Goal: Task Accomplishment & Management: Complete application form

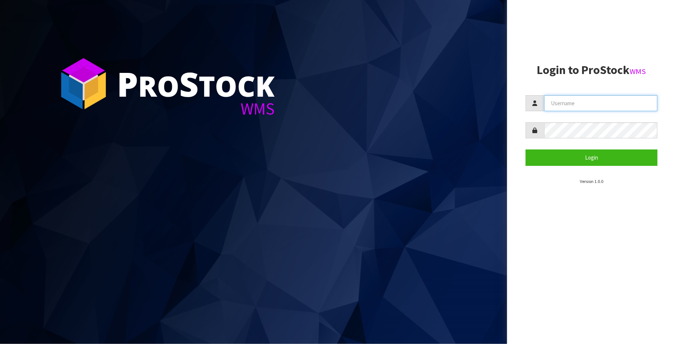
click at [565, 103] on input "text" at bounding box center [601, 103] width 113 height 16
type input "[PERSON_NAME][EMAIL_ADDRESS][DOMAIN_NAME]"
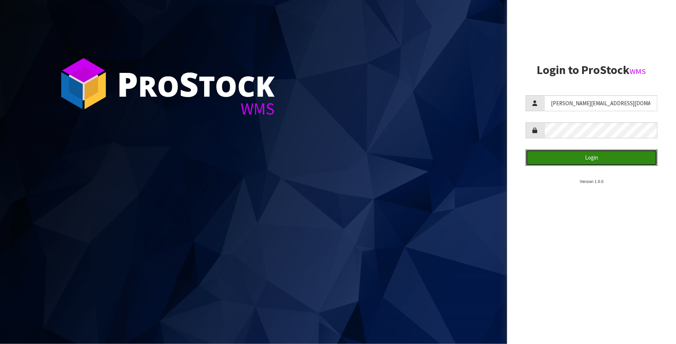
click at [594, 158] on button "Login" at bounding box center [592, 157] width 132 height 16
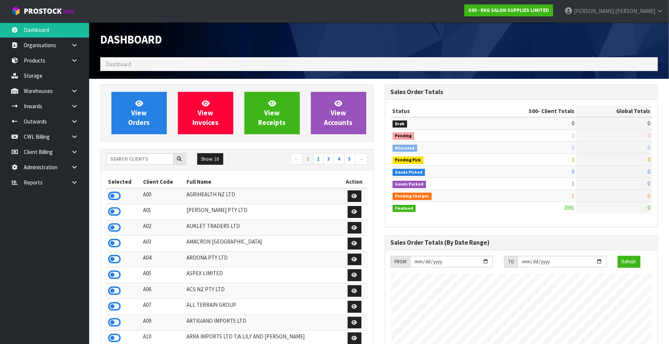
scroll to position [565, 285]
click at [42, 135] on link "CWL Billing" at bounding box center [44, 136] width 89 height 15
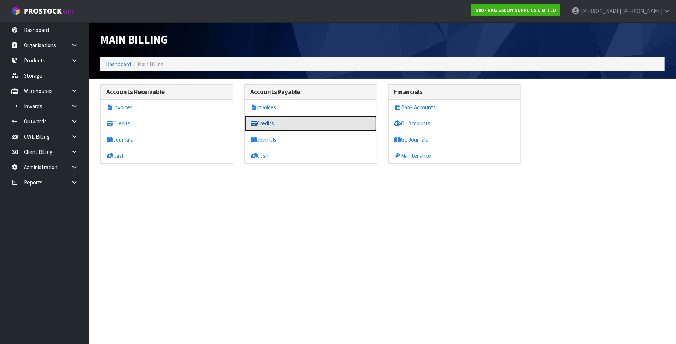
click at [274, 124] on link "Credits" at bounding box center [311, 123] width 132 height 15
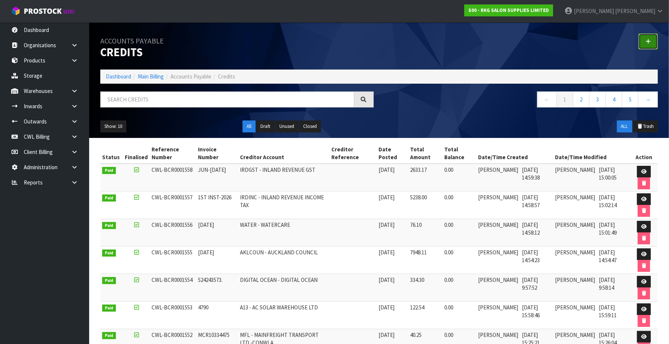
click at [651, 40] on link at bounding box center [648, 41] width 19 height 16
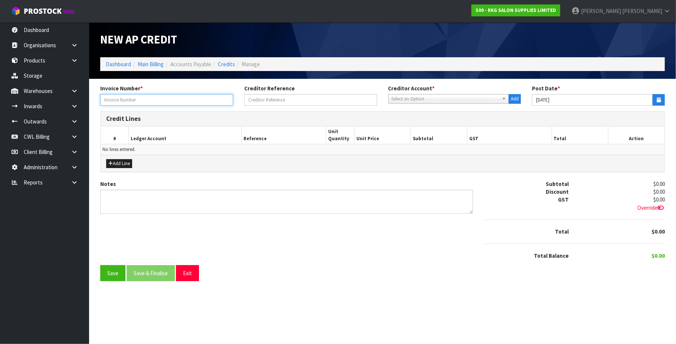
click at [165, 100] on input "text" at bounding box center [166, 100] width 133 height 12
type input "C1910-105132"
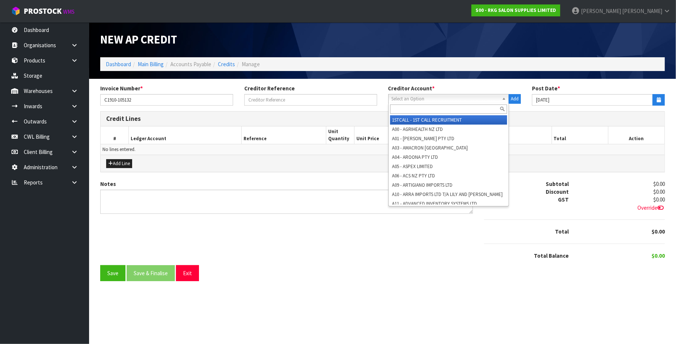
click at [406, 97] on span "Select an Option" at bounding box center [446, 98] width 108 height 9
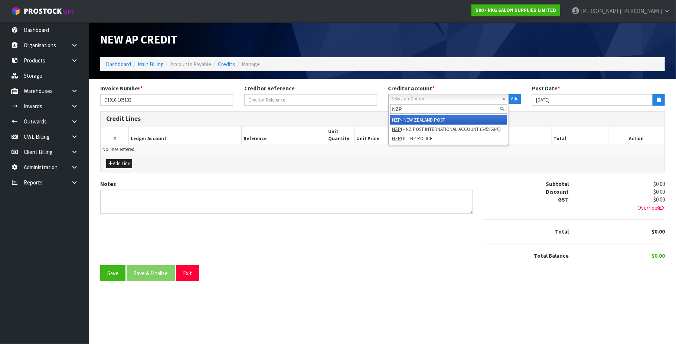
type input "NZP"
click at [416, 119] on li "NZP - NEW ZEALAND POST" at bounding box center [448, 119] width 117 height 9
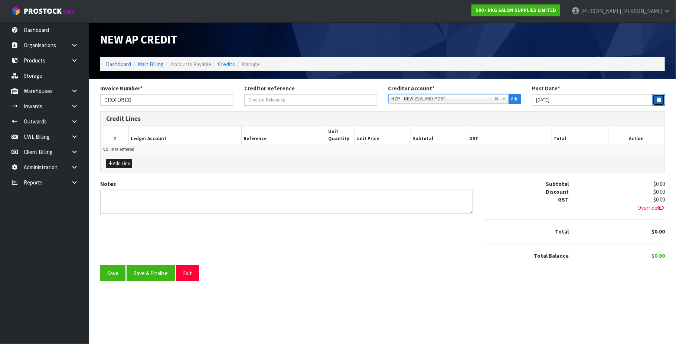
click at [663, 98] on button "button" at bounding box center [659, 100] width 12 height 12
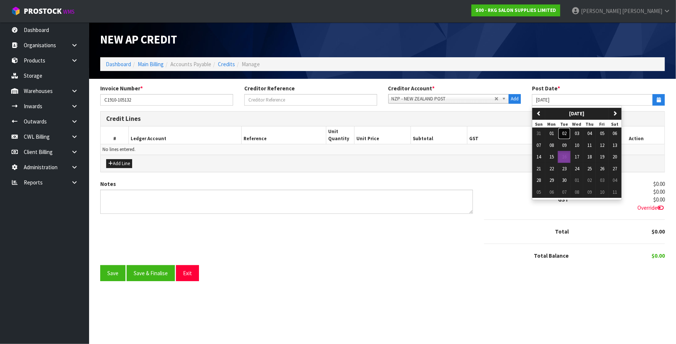
click at [568, 134] on button "02" at bounding box center [564, 133] width 13 height 12
type input "[DATE]"
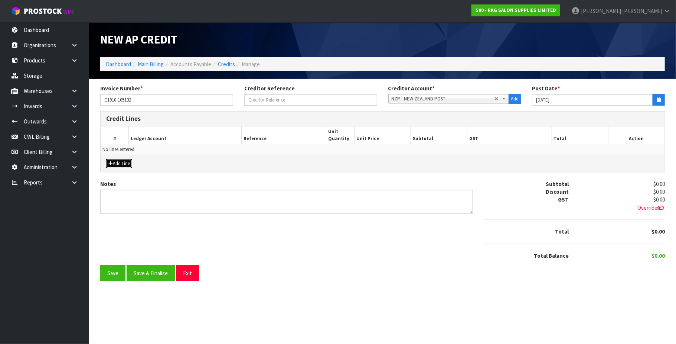
click at [110, 166] on icon "button" at bounding box center [110, 163] width 4 height 5
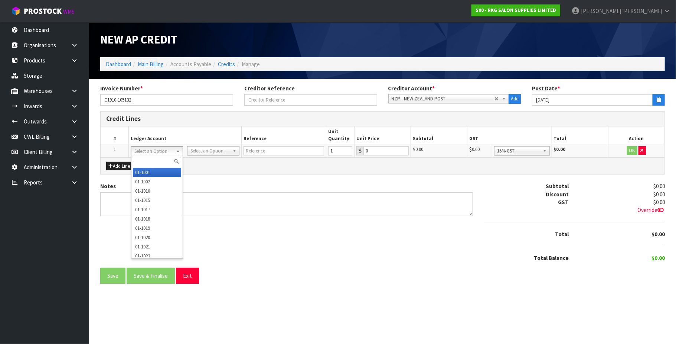
click at [150, 158] on input "text" at bounding box center [157, 161] width 49 height 9
type input "2503"
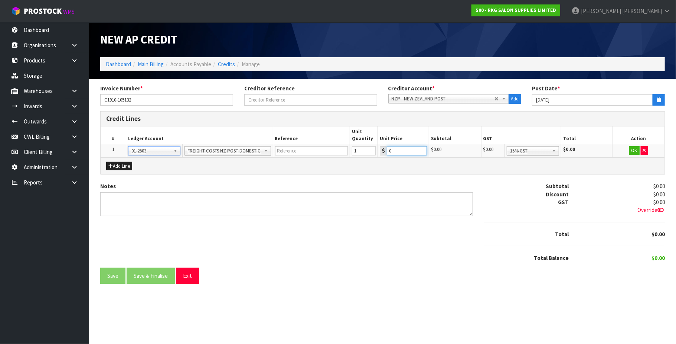
click at [405, 152] on input "0" at bounding box center [407, 150] width 40 height 9
type input "15.5"
click at [632, 147] on button "OK" at bounding box center [635, 150] width 10 height 9
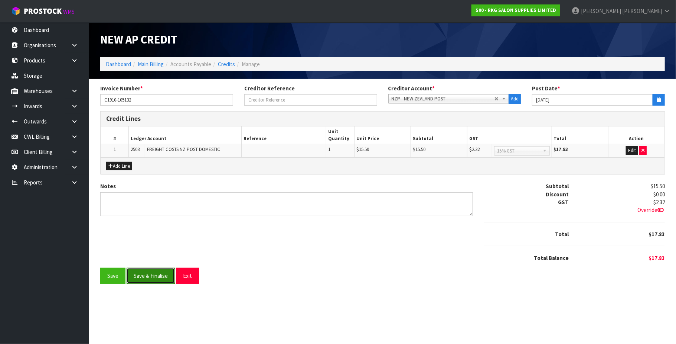
click at [156, 276] on button "Save & Finalise" at bounding box center [151, 275] width 48 height 16
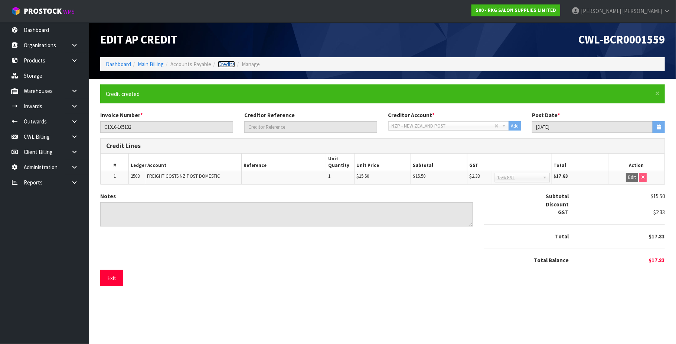
click at [224, 63] on link "Credits" at bounding box center [226, 64] width 17 height 7
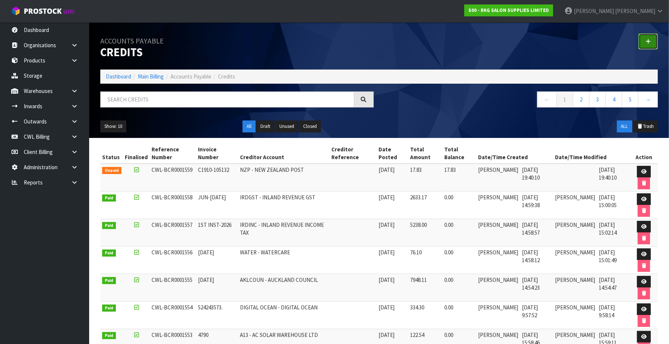
click at [646, 44] on icon at bounding box center [648, 42] width 5 height 6
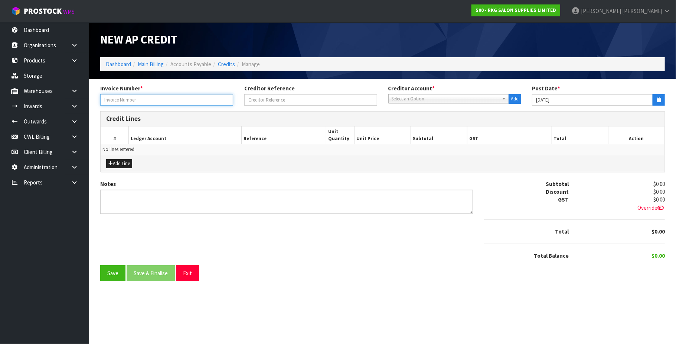
click at [108, 96] on input "text" at bounding box center [166, 100] width 133 height 12
type input "C1910-105103"
click at [422, 101] on span "Select an Option" at bounding box center [446, 98] width 108 height 9
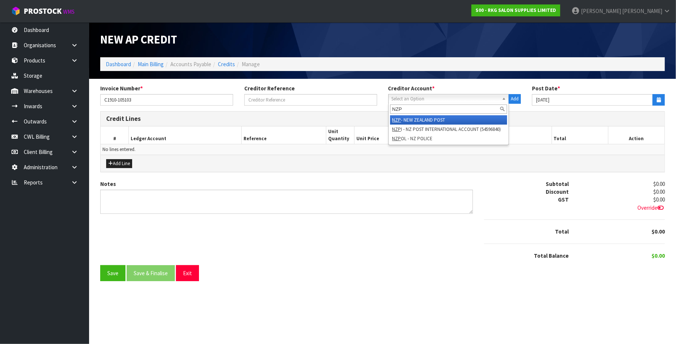
type input "NZP"
click at [430, 118] on li "NZP - NEW ZEALAND POST" at bounding box center [448, 119] width 117 height 9
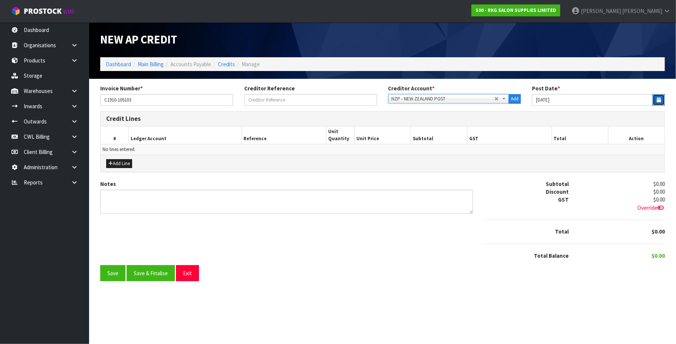
click at [661, 103] on button "button" at bounding box center [659, 100] width 12 height 12
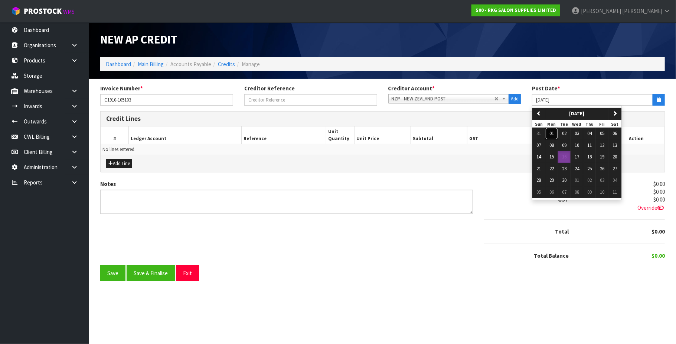
click at [552, 136] on span "01" at bounding box center [552, 133] width 4 height 6
type input "[DATE]"
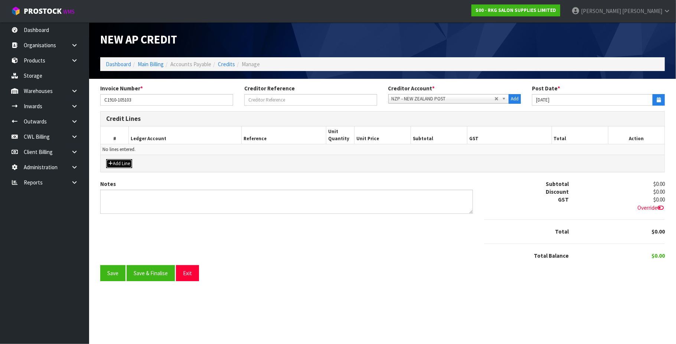
click at [118, 164] on button "Add Line" at bounding box center [119, 163] width 26 height 9
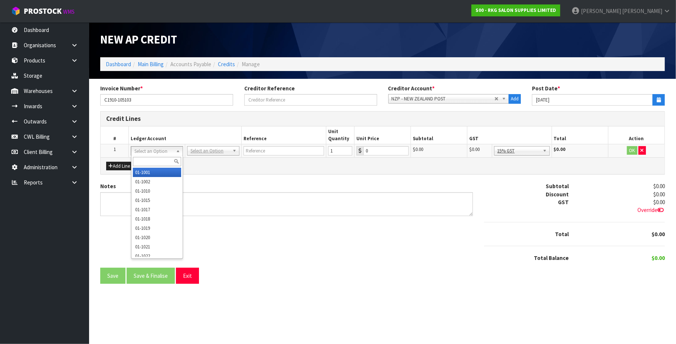
click at [144, 159] on input "text" at bounding box center [157, 161] width 49 height 9
type input "2503"
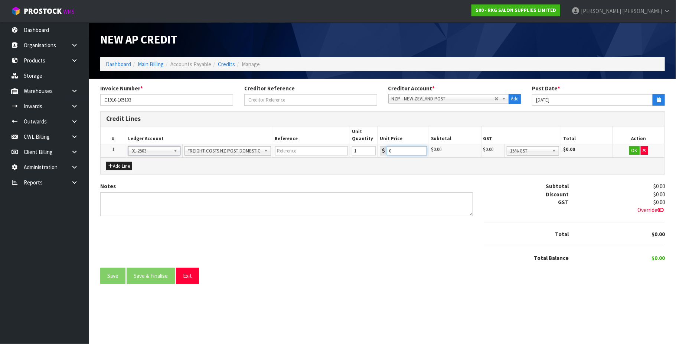
click at [397, 149] on input "0" at bounding box center [407, 150] width 40 height 9
type input "8.75"
click at [633, 149] on button "OK" at bounding box center [635, 150] width 10 height 9
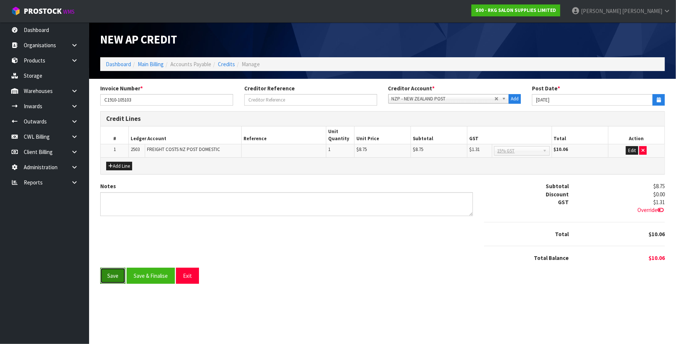
click at [104, 274] on button "Save" at bounding box center [112, 275] width 25 height 16
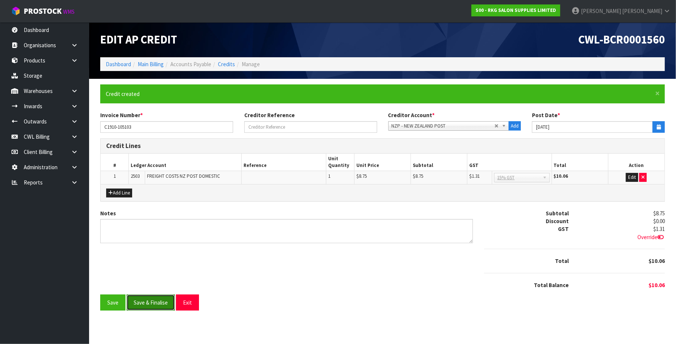
click at [148, 305] on button "Save & Finalise" at bounding box center [151, 302] width 48 height 16
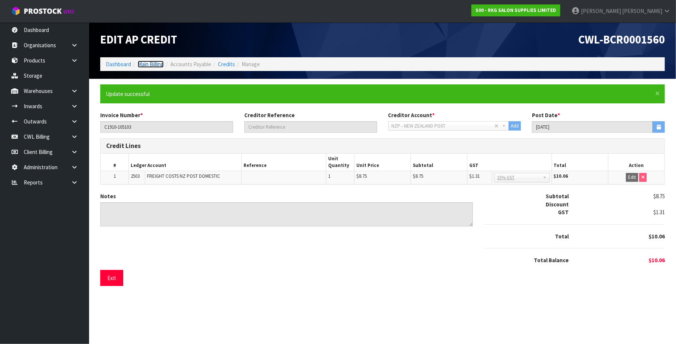
click at [152, 64] on link "Main Billing" at bounding box center [151, 64] width 26 height 7
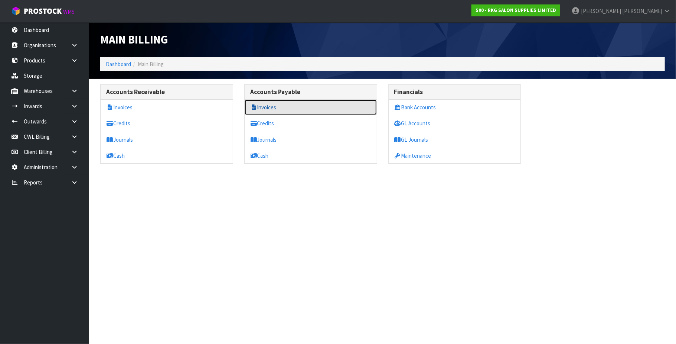
click at [276, 101] on link "Invoices" at bounding box center [311, 107] width 132 height 15
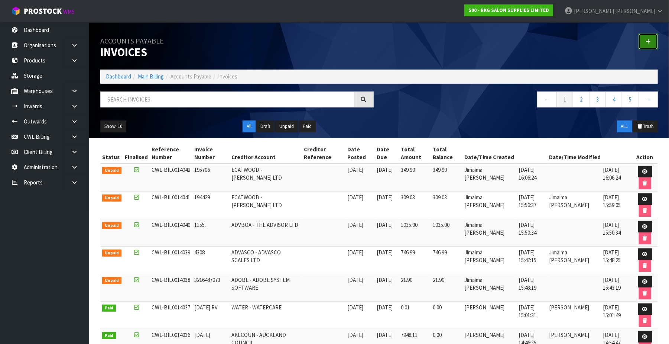
click at [653, 45] on link at bounding box center [648, 41] width 19 height 16
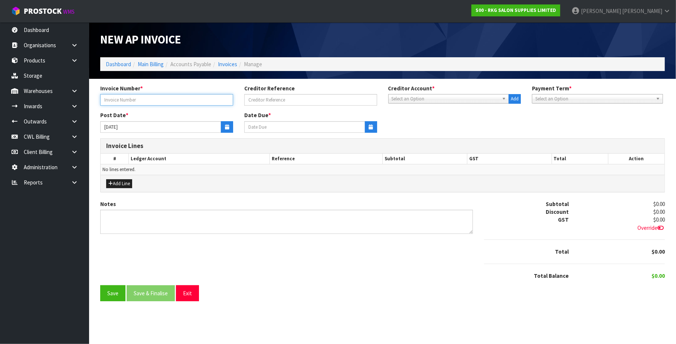
click at [171, 99] on input "text" at bounding box center [166, 100] width 133 height 12
type input "ILGAK0014522 - [DATE]"
click at [412, 101] on span "Select an Option" at bounding box center [446, 98] width 108 height 9
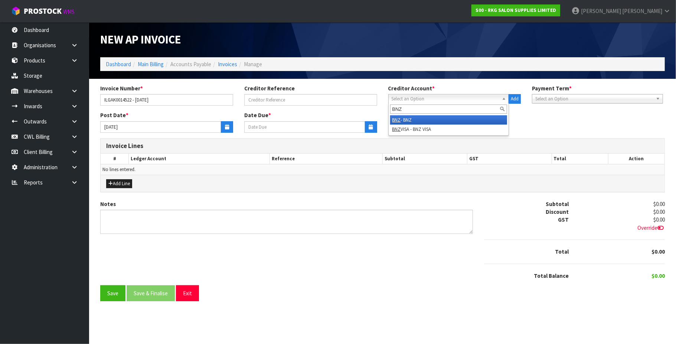
type input "BNZ"
click at [414, 118] on li "BNZ - BNZ" at bounding box center [448, 119] width 117 height 9
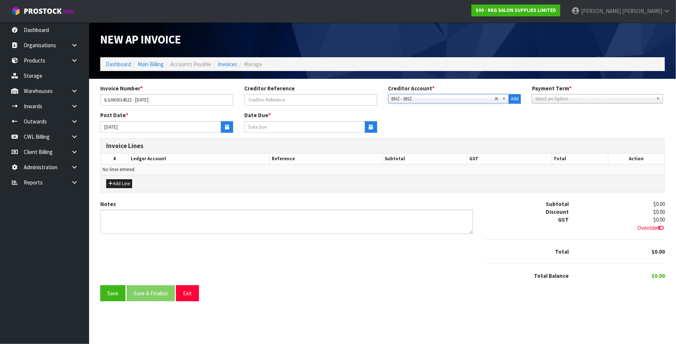
type input "[DATE]"
click at [229, 132] on button "button" at bounding box center [227, 127] width 12 height 12
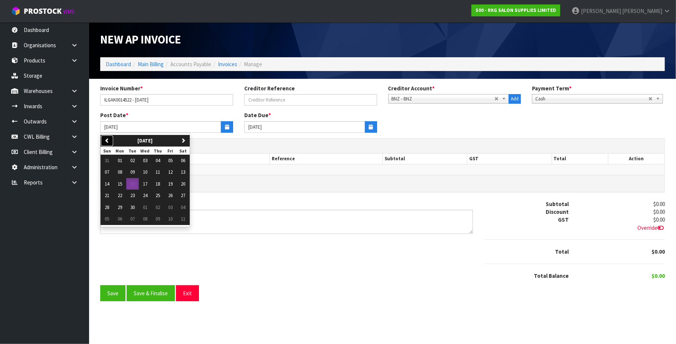
click at [110, 145] on button "previous" at bounding box center [107, 141] width 13 height 12
click at [130, 173] on button "05" at bounding box center [132, 172] width 13 height 12
type input "[DATE]"
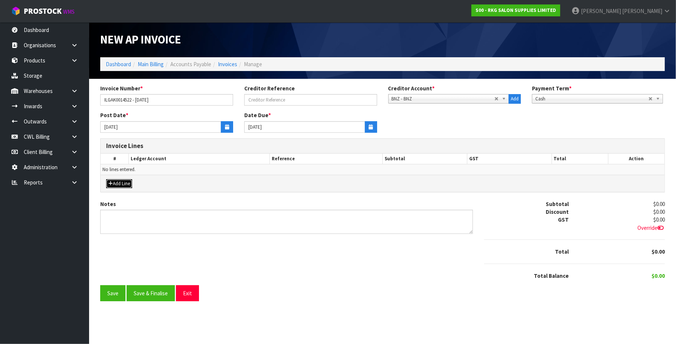
click at [130, 185] on button "Add Line" at bounding box center [119, 183] width 26 height 9
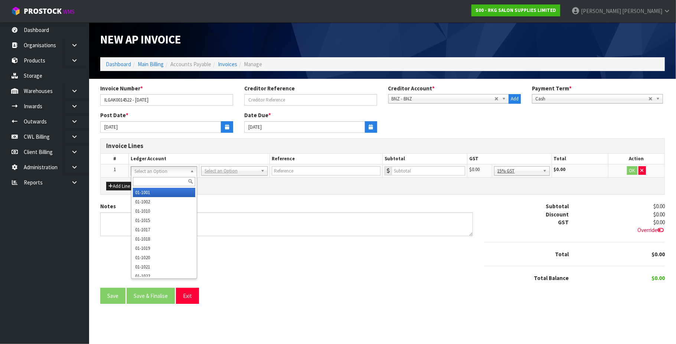
click at [147, 181] on input "text" at bounding box center [164, 181] width 63 height 9
type input "B"
click at [168, 182] on input "text" at bounding box center [164, 181] width 63 height 9
type input "3910"
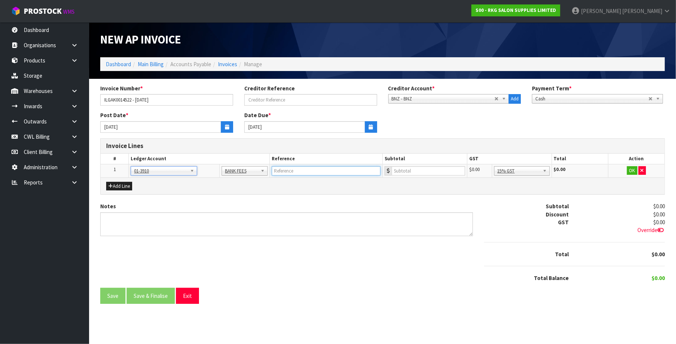
click at [282, 168] on input "text" at bounding box center [326, 170] width 109 height 9
type input "BANK GUARANTEE SEPT"
click at [425, 173] on input "number" at bounding box center [429, 170] width 74 height 9
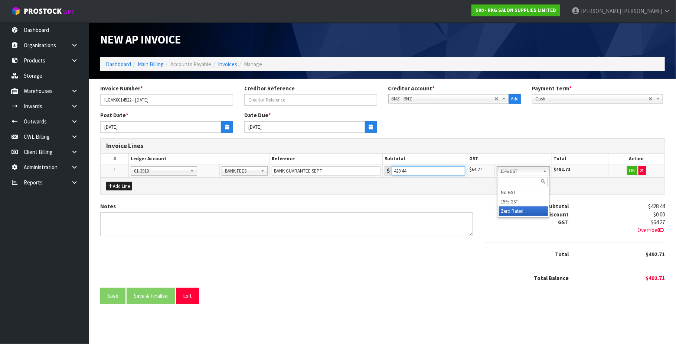
type input "428.44"
click at [633, 169] on button "OK" at bounding box center [632, 170] width 10 height 9
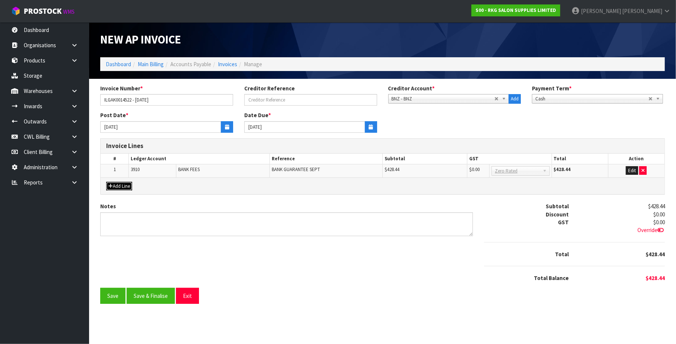
click at [124, 186] on button "Add Line" at bounding box center [119, 186] width 26 height 9
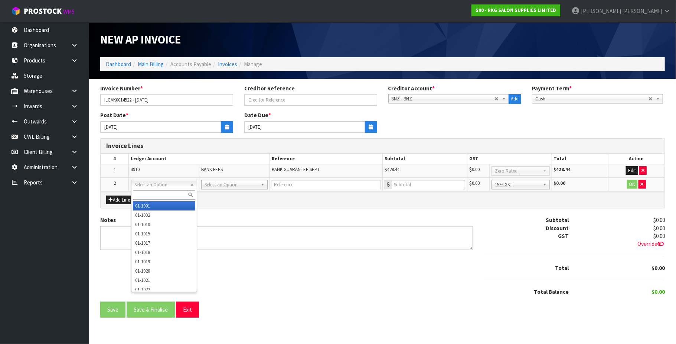
click at [142, 192] on input "text" at bounding box center [164, 194] width 63 height 9
type input "9132"
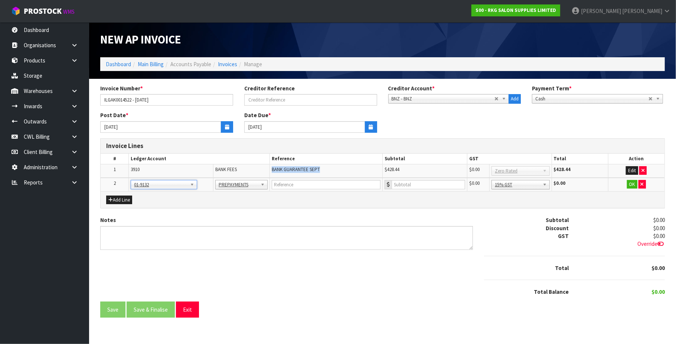
drag, startPoint x: 325, startPoint y: 171, endPoint x: 271, endPoint y: 169, distance: 53.5
click at [271, 169] on td "BANK GUARANTEE SEPT" at bounding box center [326, 171] width 113 height 14
copy span "BANK GUARANTEE SEPT"
click at [288, 185] on input "text" at bounding box center [326, 184] width 109 height 9
paste input "BANK GUARANTEE SEPT"
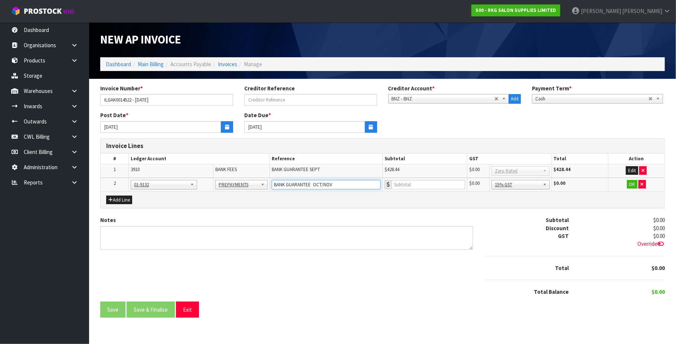
type input "BANK GUARANTEE OCT/NOV"
click at [412, 186] on input "number" at bounding box center [429, 184] width 74 height 9
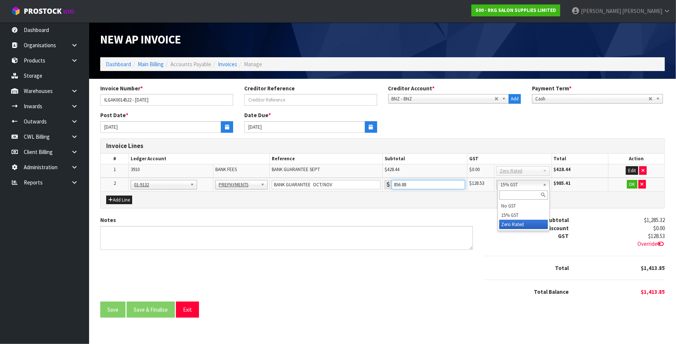
type input "856.88"
click at [632, 185] on button "OK" at bounding box center [632, 184] width 10 height 9
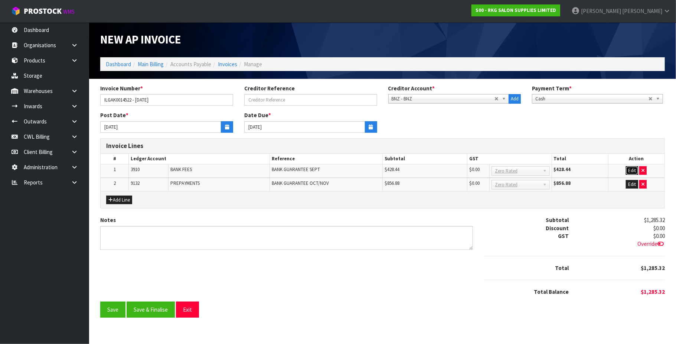
click at [629, 169] on button "Edit" at bounding box center [632, 170] width 12 height 9
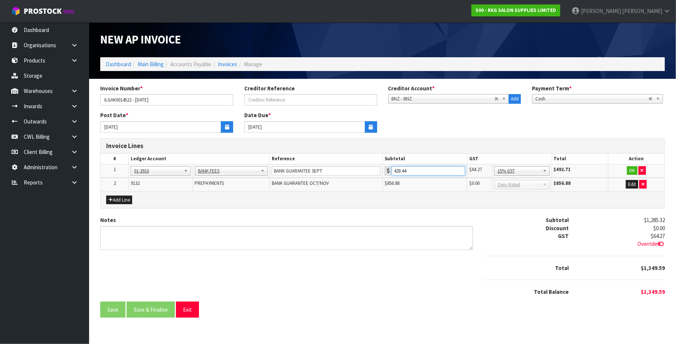
click at [456, 168] on input "428.44" at bounding box center [429, 170] width 74 height 9
type input "428.45"
click at [630, 169] on button "OK" at bounding box center [632, 170] width 10 height 9
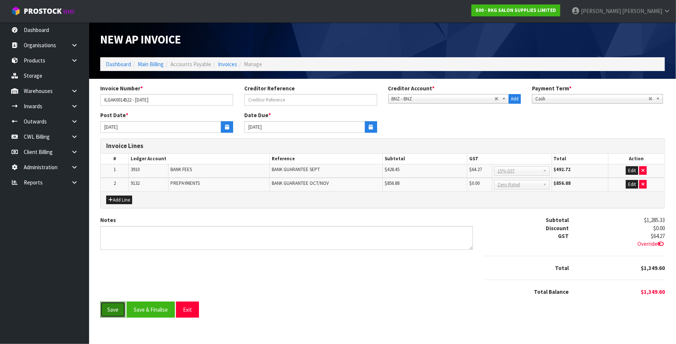
click at [117, 305] on button "Save" at bounding box center [112, 309] width 25 height 16
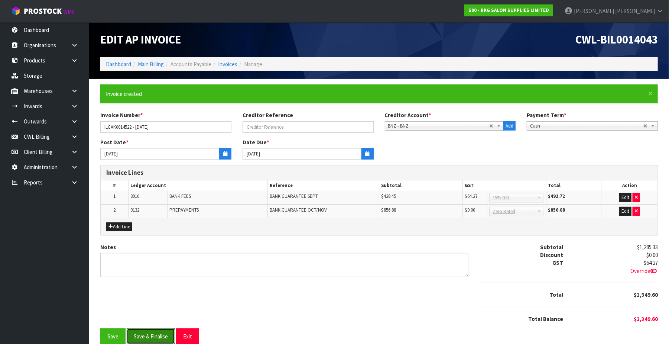
click at [162, 337] on button "Save & Finalise" at bounding box center [151, 336] width 48 height 16
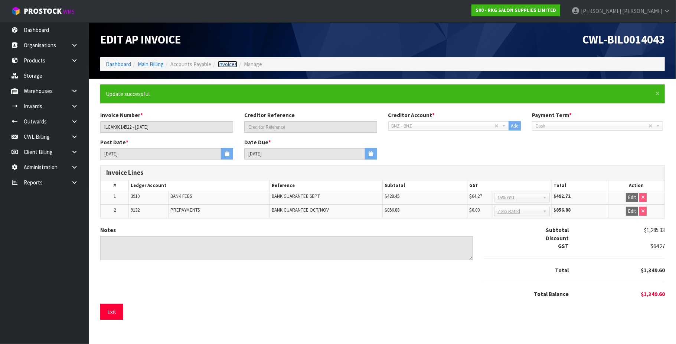
click at [227, 65] on link "Invoices" at bounding box center [227, 64] width 19 height 7
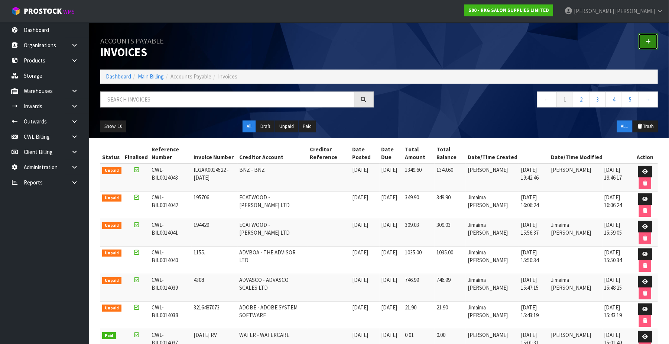
click at [648, 42] on icon at bounding box center [648, 42] width 5 height 6
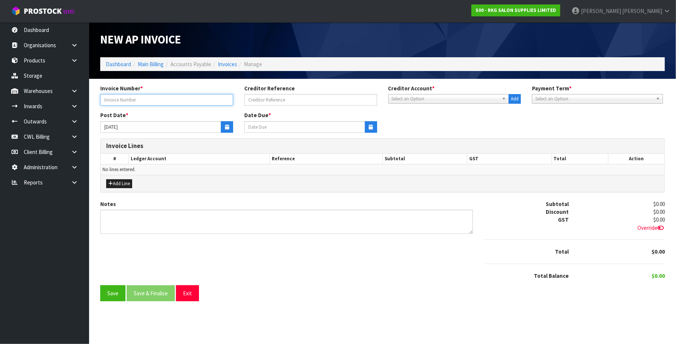
click at [137, 102] on input "text" at bounding box center [166, 100] width 133 height 12
type input "18068891A"
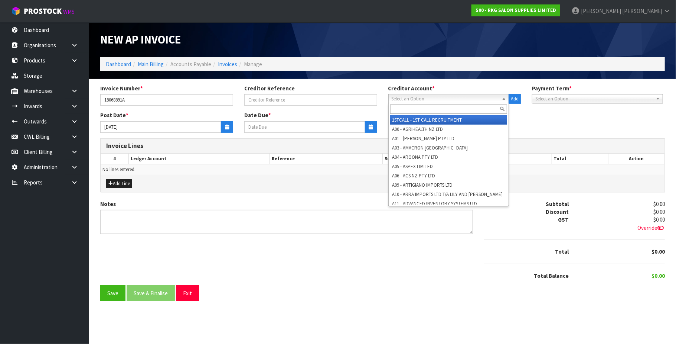
click at [413, 99] on span "Select an Option" at bounding box center [446, 98] width 108 height 9
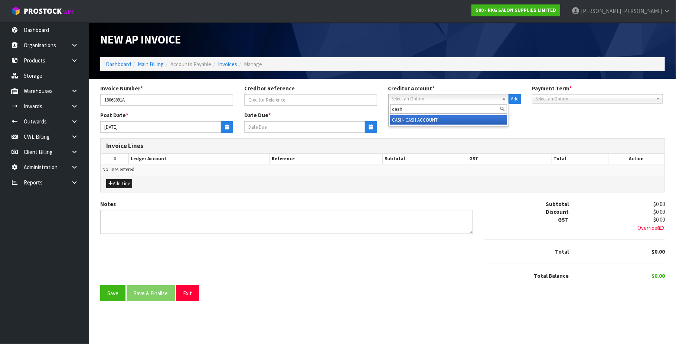
type input "cash"
click at [410, 119] on li "CASH - CASH ACCOUNT" at bounding box center [448, 119] width 117 height 9
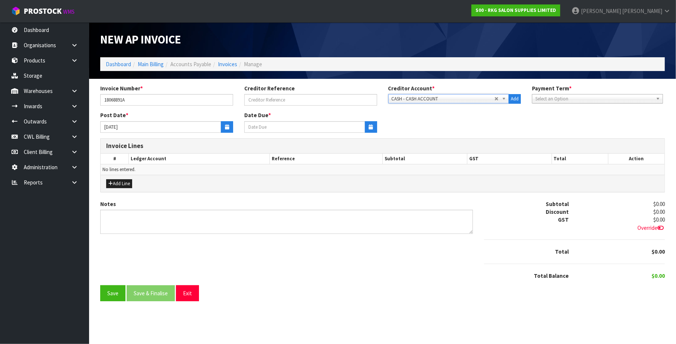
type input "[DATE]"
click at [223, 131] on button "button" at bounding box center [227, 127] width 12 height 12
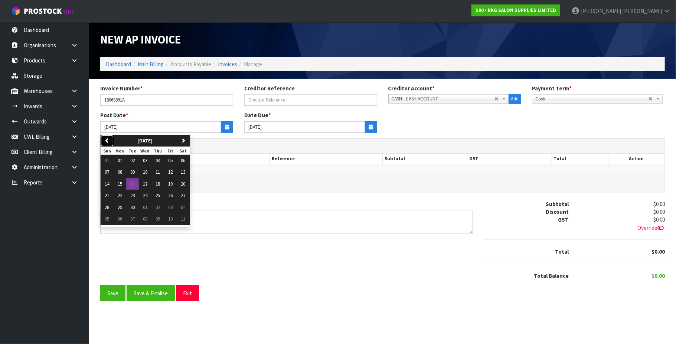
click at [110, 138] on button "previous" at bounding box center [107, 141] width 13 height 12
click at [163, 172] on button "07" at bounding box center [158, 172] width 13 height 12
type input "[DATE]"
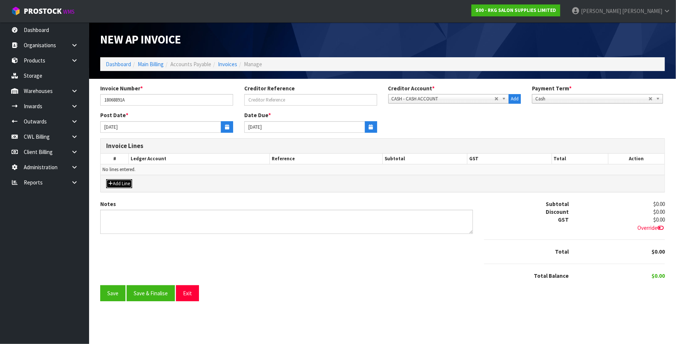
click at [118, 184] on button "Add Line" at bounding box center [119, 183] width 26 height 9
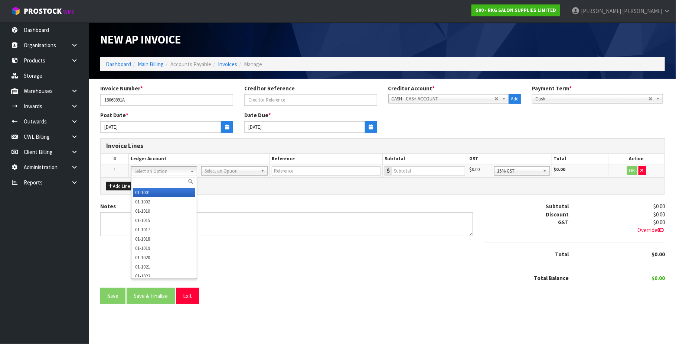
click at [160, 182] on input "text" at bounding box center [164, 181] width 63 height 9
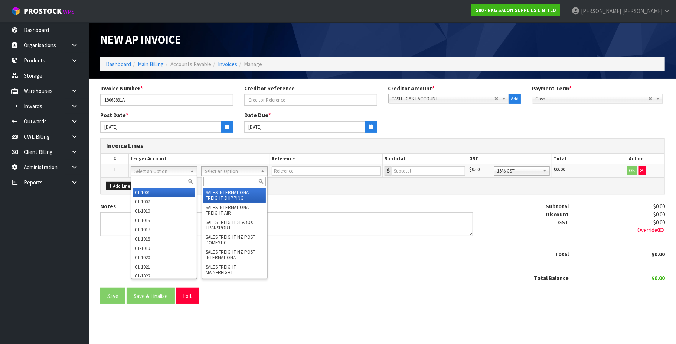
click at [228, 178] on input "text" at bounding box center [235, 181] width 63 height 9
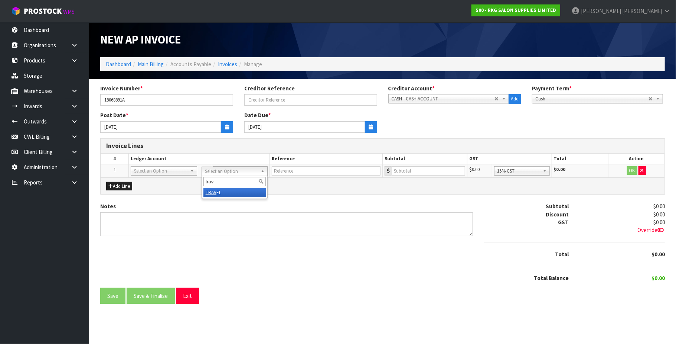
type input "trav"
drag, startPoint x: 229, startPoint y: 193, endPoint x: 257, endPoint y: 177, distance: 32.1
click at [282, 173] on input "text" at bounding box center [326, 170] width 109 height 9
type input "TAXI"
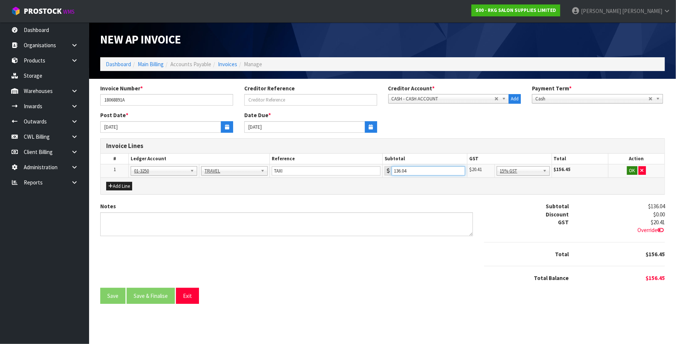
type input "136.04"
click at [633, 169] on button "OK" at bounding box center [632, 170] width 10 height 9
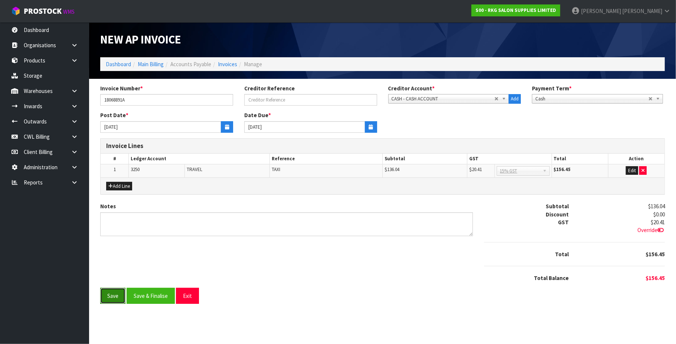
click at [117, 297] on button "Save" at bounding box center [112, 296] width 25 height 16
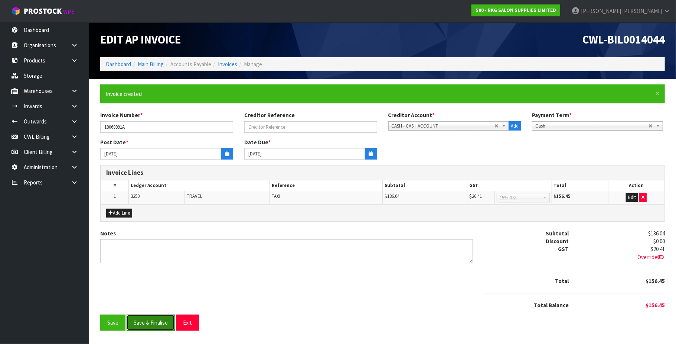
click at [143, 324] on button "Save & Finalise" at bounding box center [151, 322] width 48 height 16
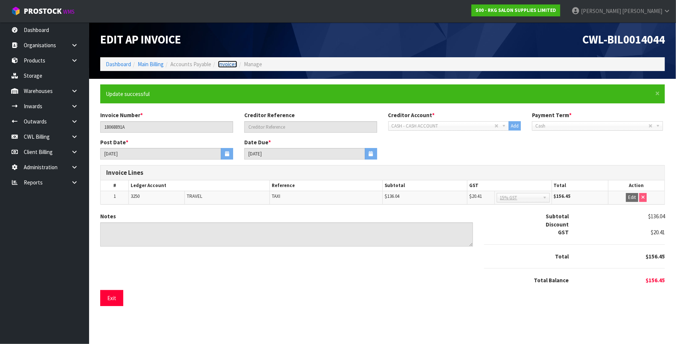
click at [224, 64] on link "Invoices" at bounding box center [227, 64] width 19 height 7
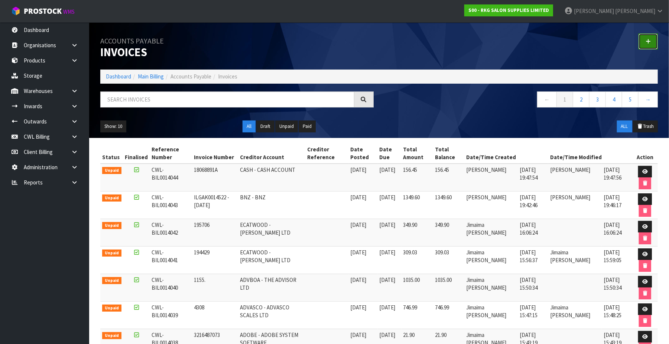
click at [647, 39] on icon at bounding box center [648, 42] width 5 height 6
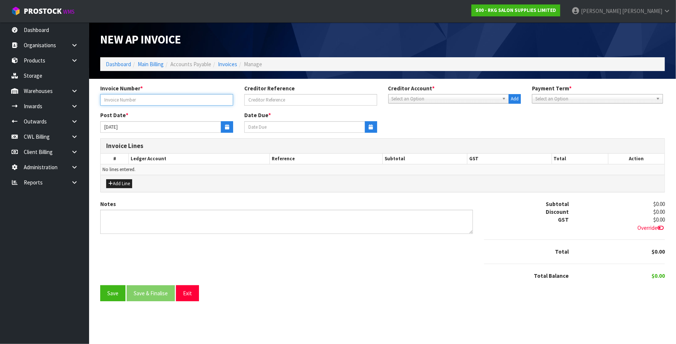
click at [121, 100] on input "text" at bounding box center [166, 100] width 133 height 12
type input "202537"
click at [400, 100] on span "Select an Option" at bounding box center [446, 98] width 108 height 9
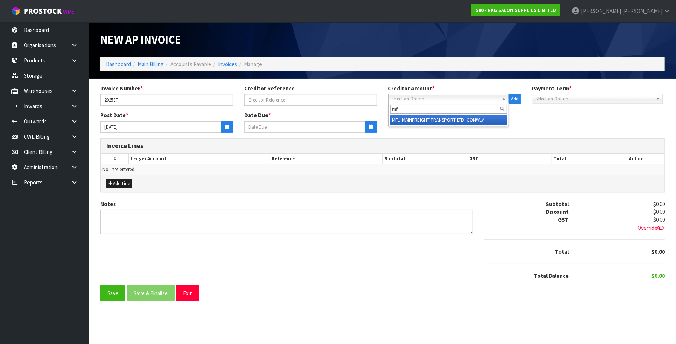
type input "mfl"
click at [416, 116] on li "MFL - MAINFREIGHT TRANSPORT LTD -CONWLA" at bounding box center [448, 119] width 117 height 9
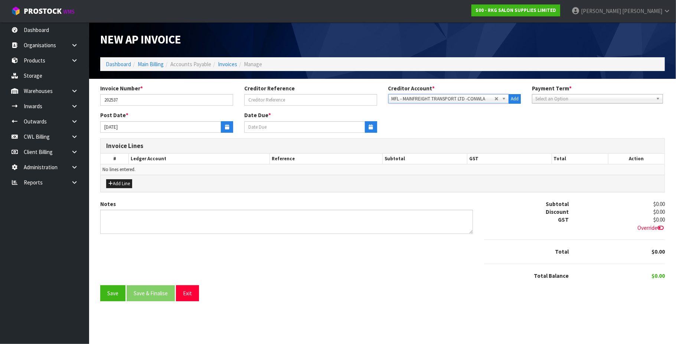
type input "[DATE]"
click at [228, 128] on icon "button" at bounding box center [227, 126] width 4 height 5
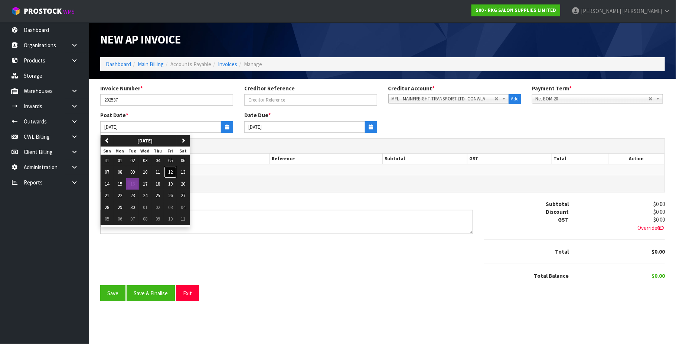
click at [173, 171] on span "12" at bounding box center [170, 172] width 4 height 6
type input "[DATE]"
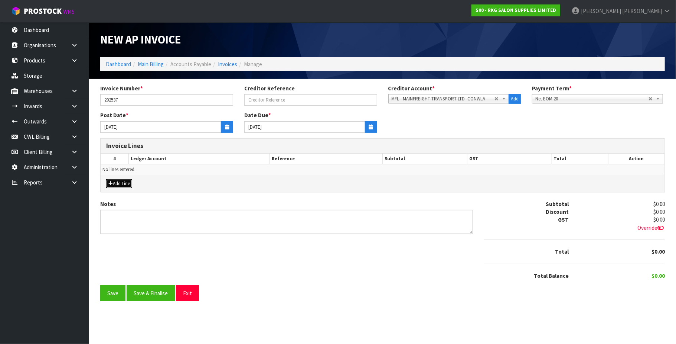
click at [128, 182] on button "Add Line" at bounding box center [119, 183] width 26 height 9
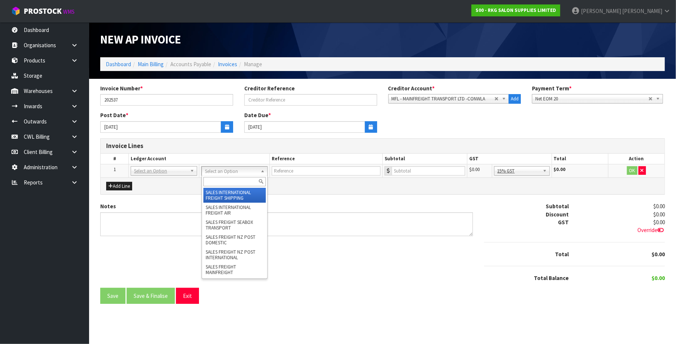
click at [215, 184] on input "text" at bounding box center [235, 181] width 63 height 9
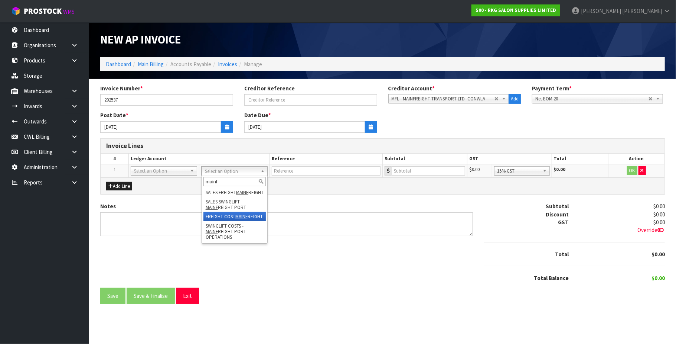
type input "mainf"
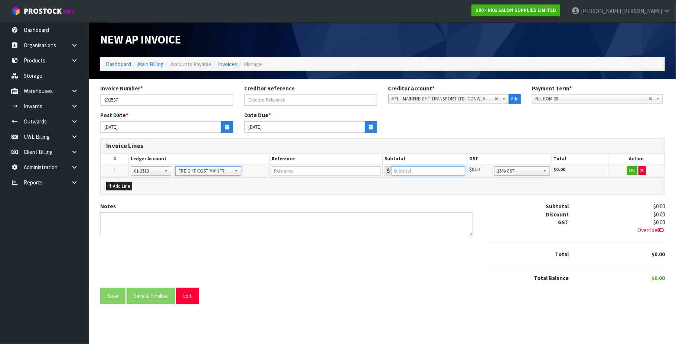
click at [419, 172] on input "number" at bounding box center [429, 170] width 74 height 9
type input "6136.54"
click at [633, 170] on button "OK" at bounding box center [632, 170] width 10 height 9
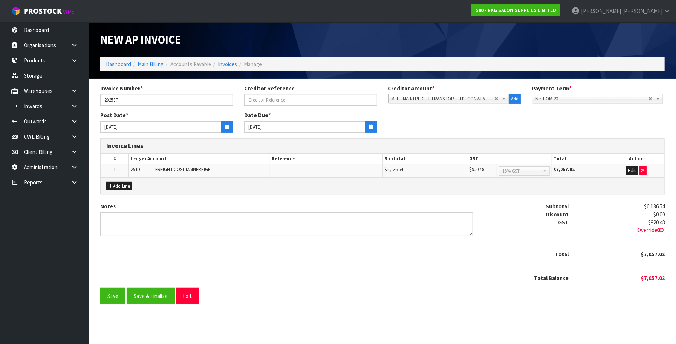
click at [649, 228] on span "Override" at bounding box center [651, 229] width 27 height 7
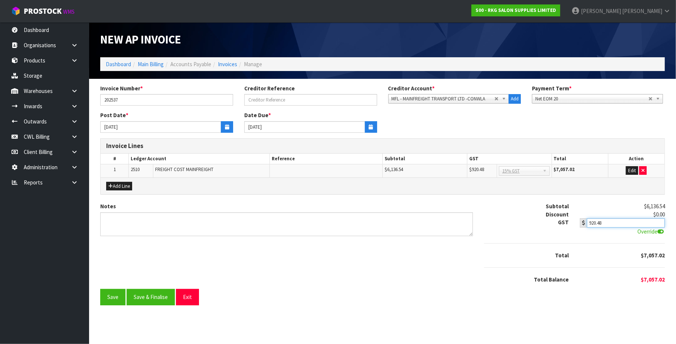
click at [621, 222] on input "920.48" at bounding box center [626, 222] width 78 height 9
type input "920.52"
click at [108, 295] on button "Save" at bounding box center [112, 297] width 25 height 16
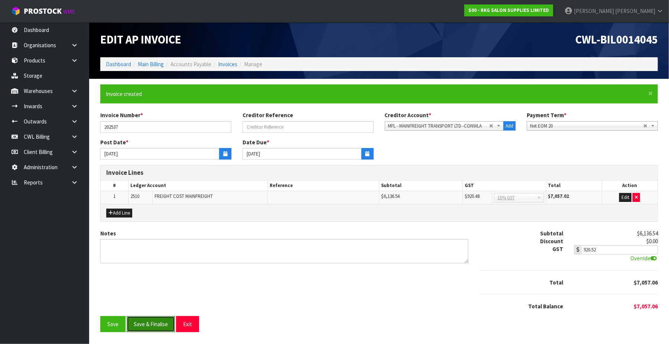
click at [158, 327] on button "Save & Finalise" at bounding box center [151, 324] width 48 height 16
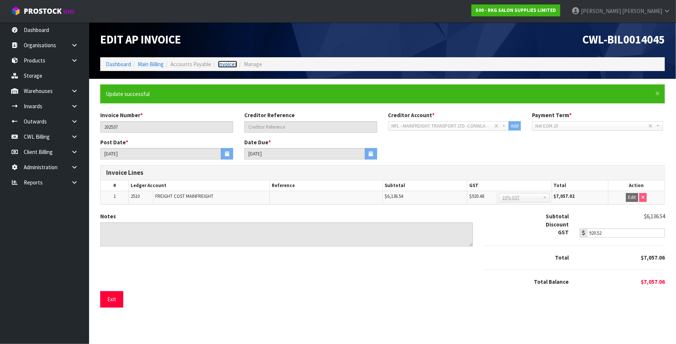
click at [228, 62] on link "Invoices" at bounding box center [227, 64] width 19 height 7
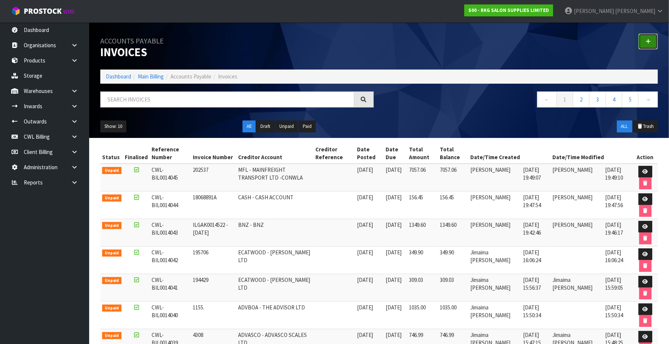
click at [652, 39] on link at bounding box center [648, 41] width 19 height 16
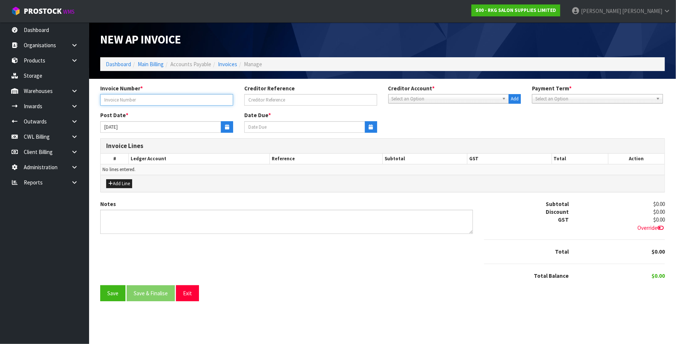
click at [142, 97] on input "text" at bounding box center [166, 100] width 133 height 12
type input "2025 37"
click at [416, 100] on span "Select an Option" at bounding box center [446, 98] width 108 height 9
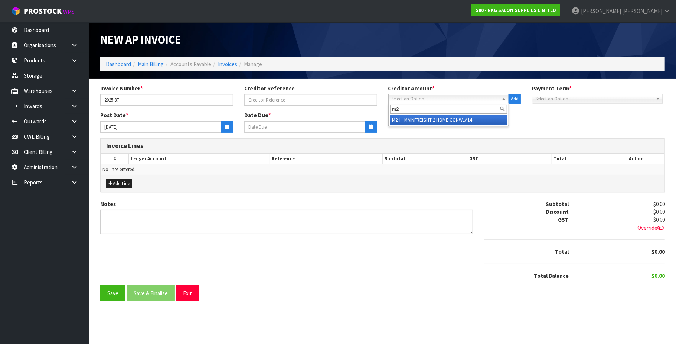
type input "m2"
click at [429, 119] on li "M2 H - MAINFREIGHT 2 HOME CONWLA14" at bounding box center [448, 119] width 117 height 9
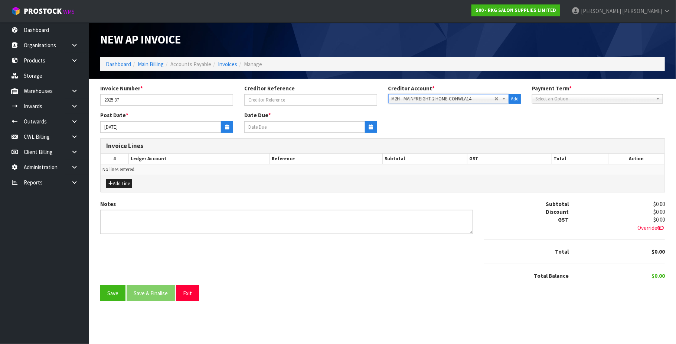
type input "[DATE]"
click at [228, 131] on button "button" at bounding box center [227, 127] width 12 height 12
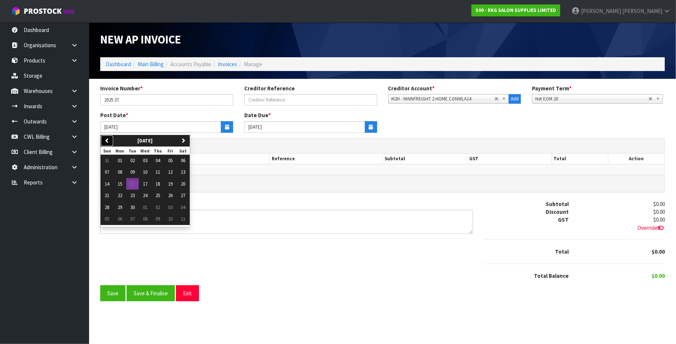
click at [109, 139] on icon "button" at bounding box center [107, 140] width 5 height 5
click at [131, 184] on button "12" at bounding box center [132, 184] width 13 height 12
type input "[DATE]"
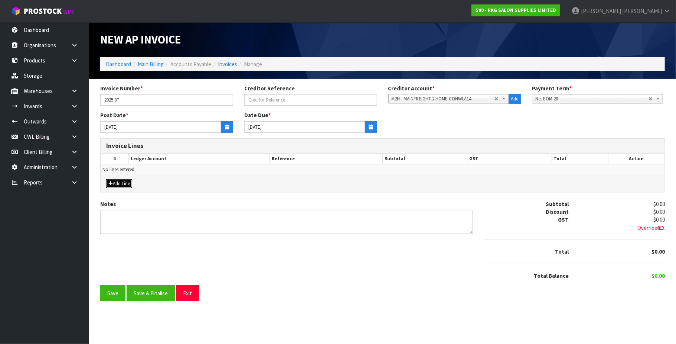
click at [126, 185] on button "Add Line" at bounding box center [119, 183] width 26 height 9
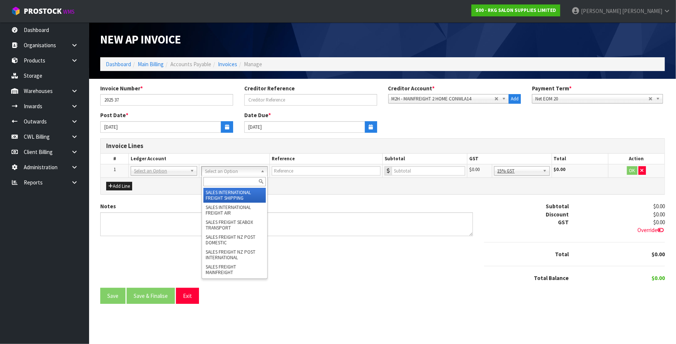
click at [215, 184] on input "text" at bounding box center [235, 181] width 63 height 9
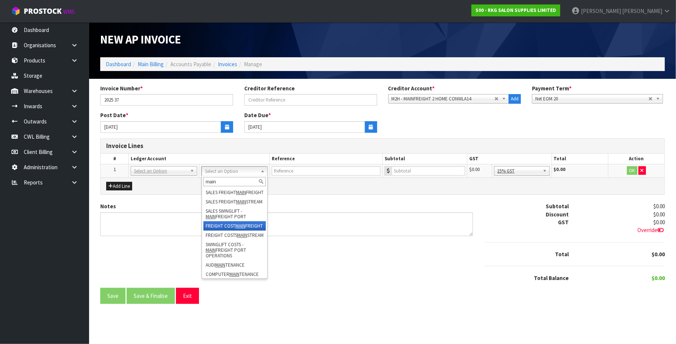
type input "main"
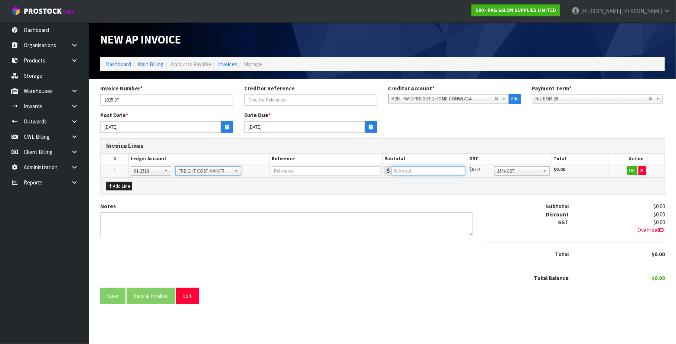
click at [409, 172] on input "number" at bounding box center [429, 170] width 74 height 9
type input "65.75"
click at [633, 170] on button "OK" at bounding box center [632, 170] width 10 height 9
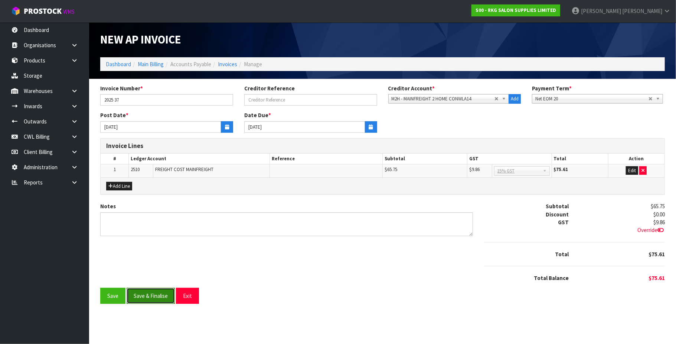
click at [156, 296] on button "Save & Finalise" at bounding box center [151, 296] width 48 height 16
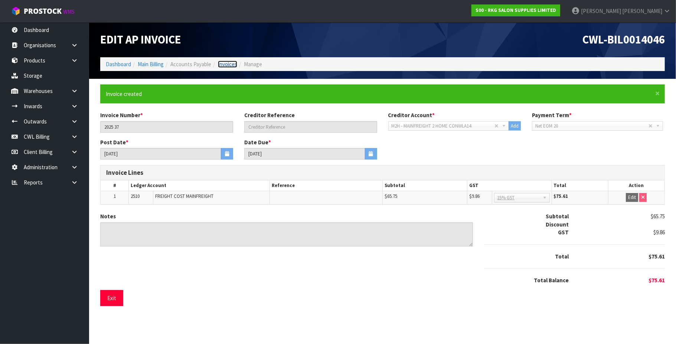
click at [232, 63] on link "Invoices" at bounding box center [227, 64] width 19 height 7
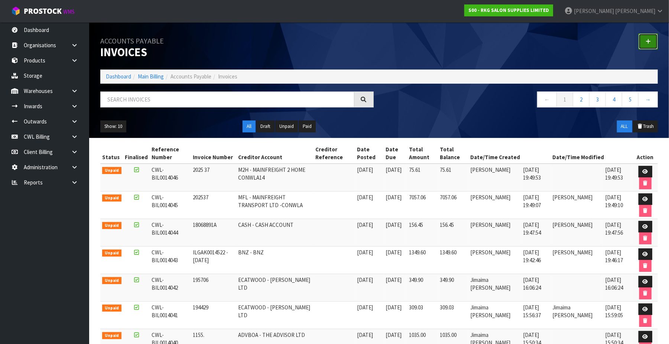
click at [650, 42] on icon at bounding box center [648, 42] width 5 height 6
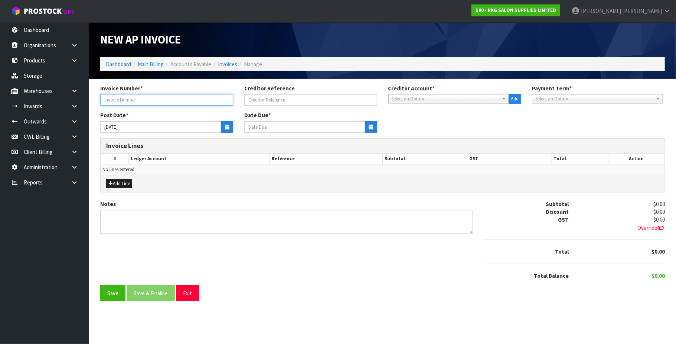
click at [127, 100] on input "text" at bounding box center [166, 100] width 133 height 12
type input "202537."
click at [416, 97] on span "Select an Option" at bounding box center [446, 98] width 108 height 9
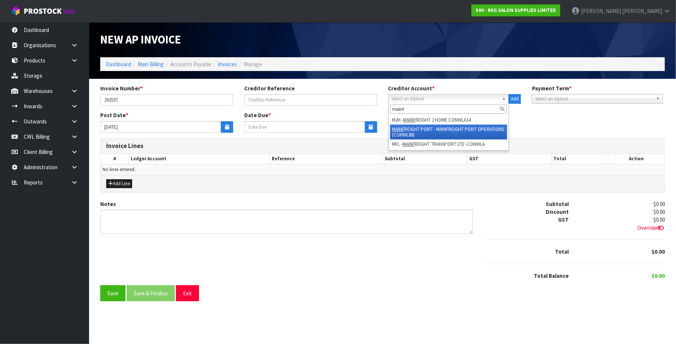
type input "mainf"
click at [448, 128] on li "MAINF REIGHT PORT - MAINFREIGHT PORT OPERATIONS (CONWL88)" at bounding box center [448, 131] width 117 height 15
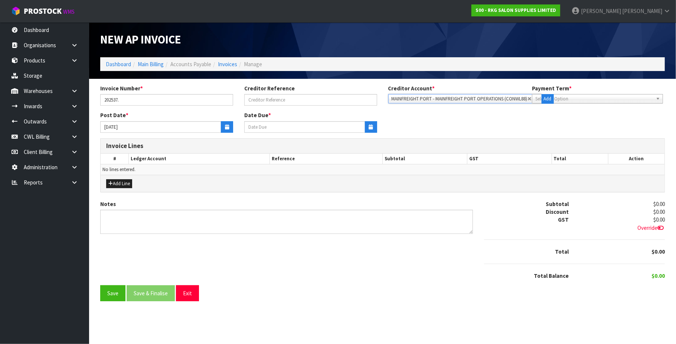
type input "[DATE]"
click at [223, 129] on button "button" at bounding box center [227, 127] width 12 height 12
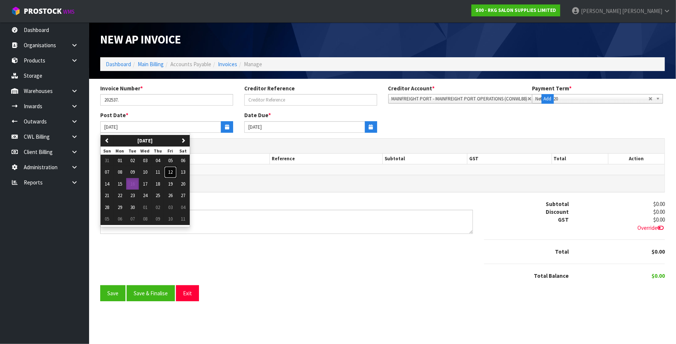
click at [172, 173] on span "12" at bounding box center [170, 172] width 4 height 6
type input "[DATE]"
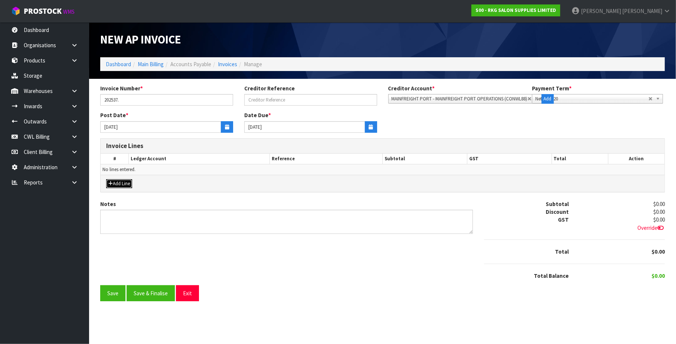
click at [126, 183] on button "Add Line" at bounding box center [119, 183] width 26 height 9
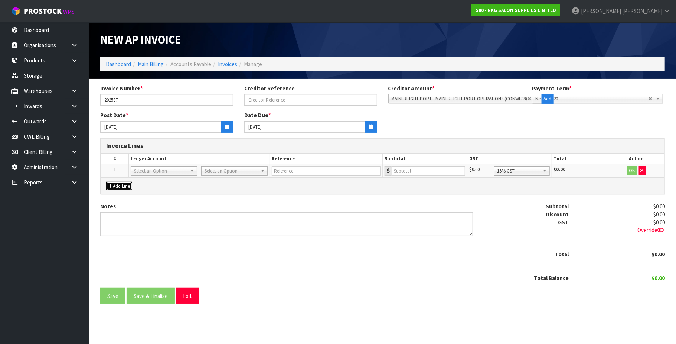
drag, startPoint x: 210, startPoint y: 173, endPoint x: 213, endPoint y: 180, distance: 7.2
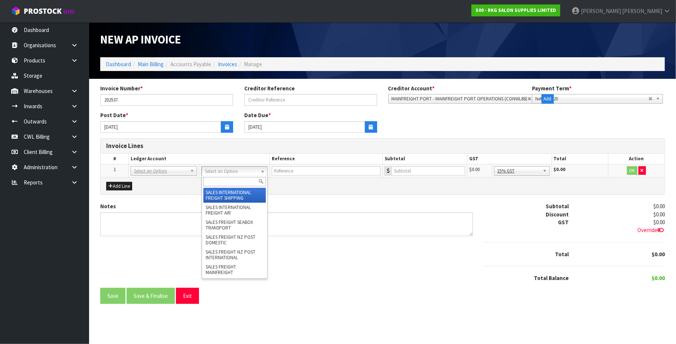
click at [213, 180] on input "text" at bounding box center [235, 181] width 63 height 9
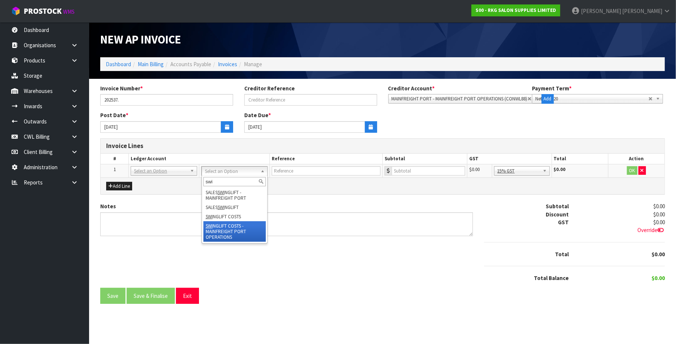
type input "swi"
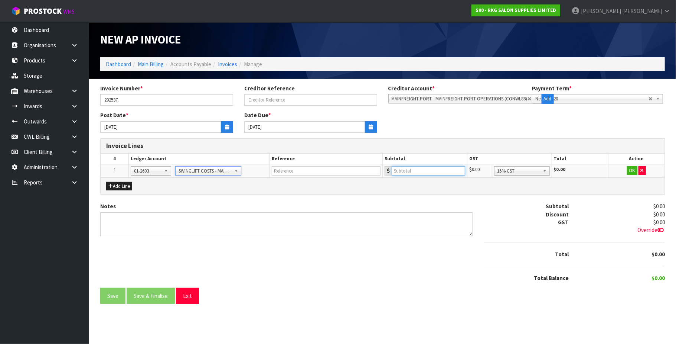
click at [413, 171] on input "number" at bounding box center [429, 170] width 74 height 9
type input "2131.18"
click at [629, 170] on button "OK" at bounding box center [632, 170] width 10 height 9
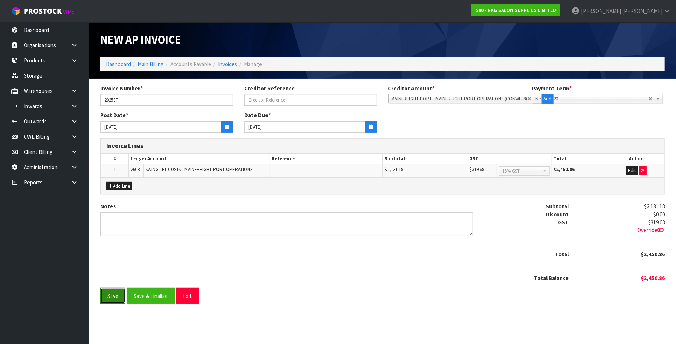
click at [112, 296] on button "Save" at bounding box center [112, 296] width 25 height 16
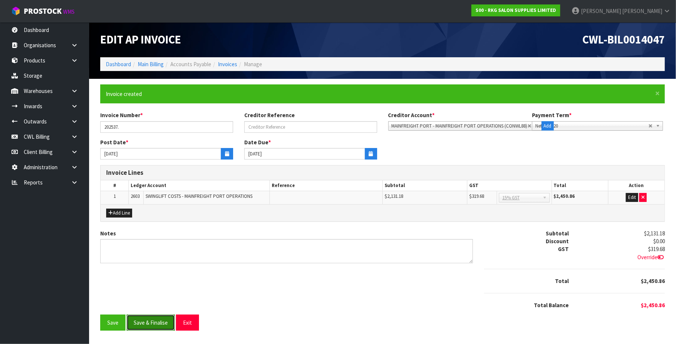
click at [158, 323] on button "Save & Finalise" at bounding box center [151, 322] width 48 height 16
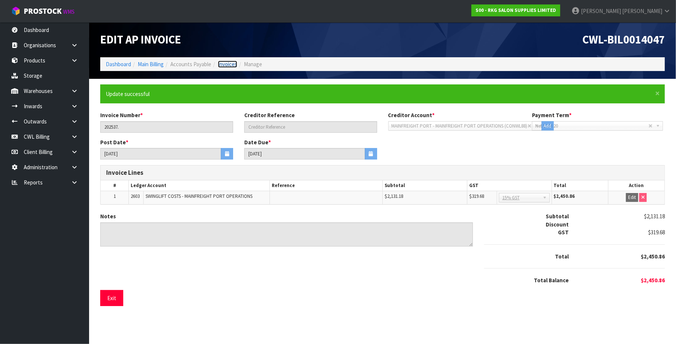
click at [228, 63] on link "Invoices" at bounding box center [227, 64] width 19 height 7
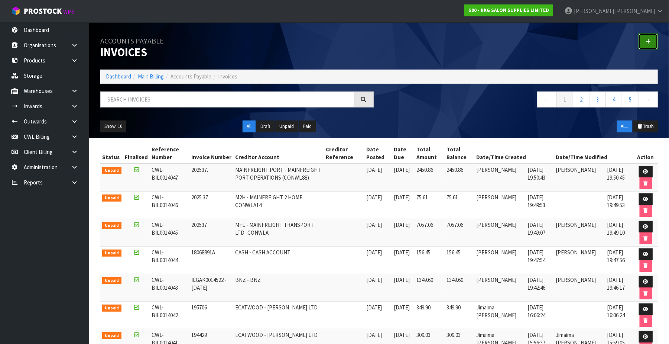
click at [649, 41] on icon at bounding box center [648, 42] width 5 height 6
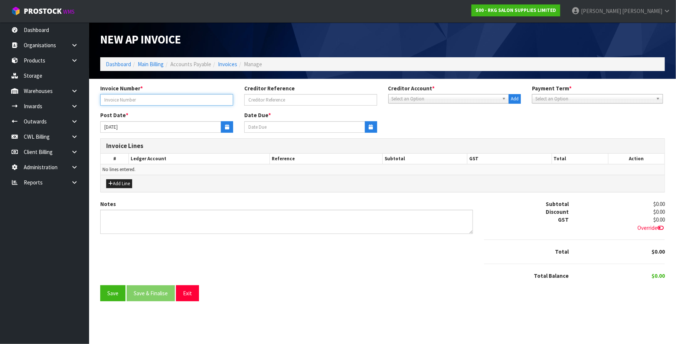
click at [172, 103] on input "text" at bounding box center [166, 100] width 133 height 12
type input "25985262"
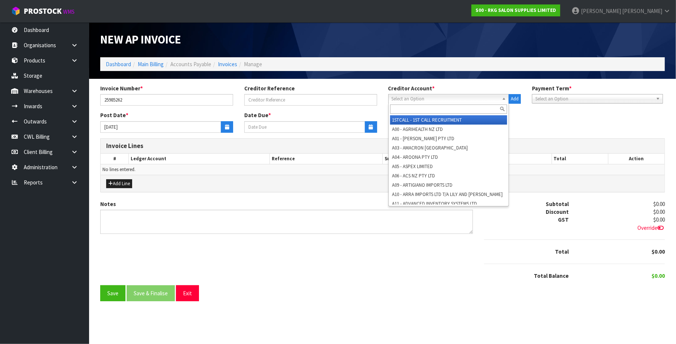
click at [404, 97] on span "Select an Option" at bounding box center [446, 98] width 108 height 9
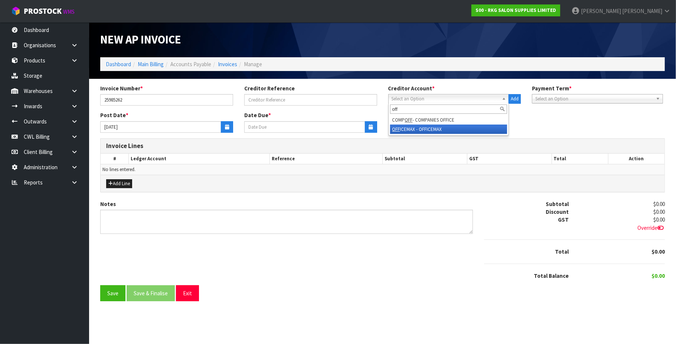
type input "off"
click at [416, 126] on li "OFF ICEMAX - OFFICEMAX" at bounding box center [448, 128] width 117 height 9
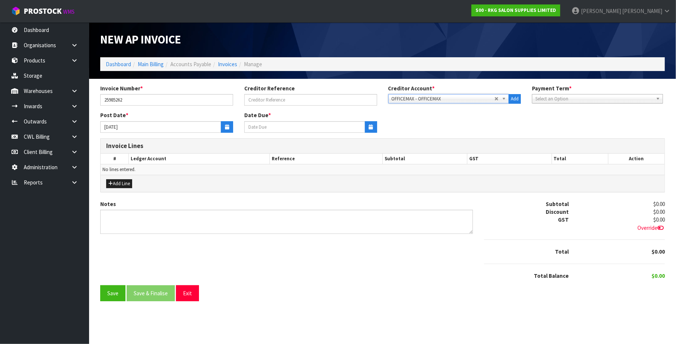
type input "[DATE]"
click at [222, 122] on button "button" at bounding box center [227, 127] width 12 height 12
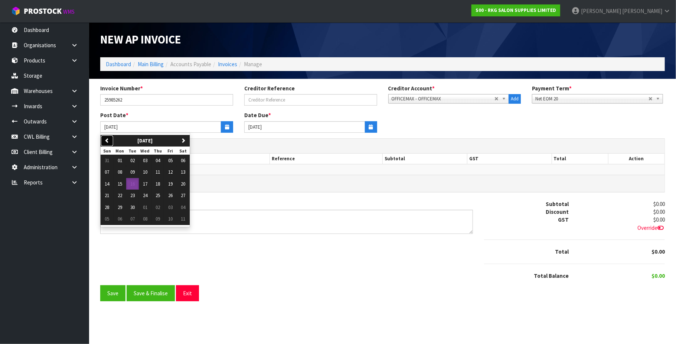
click at [105, 138] on icon "button" at bounding box center [107, 140] width 5 height 5
click at [186, 140] on icon "button" at bounding box center [183, 140] width 5 height 5
click at [122, 184] on span "15" at bounding box center [120, 184] width 4 height 6
type input "[DATE]"
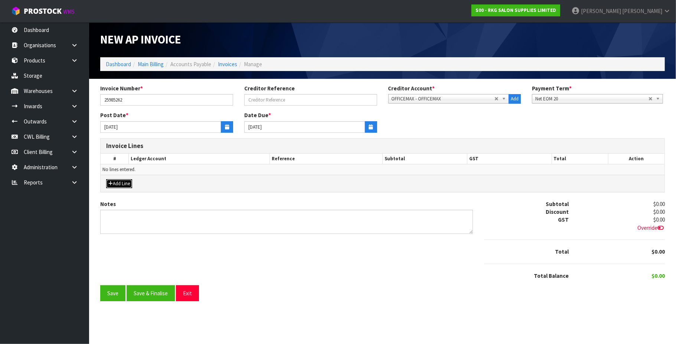
click at [122, 185] on button "Add Line" at bounding box center [119, 183] width 26 height 9
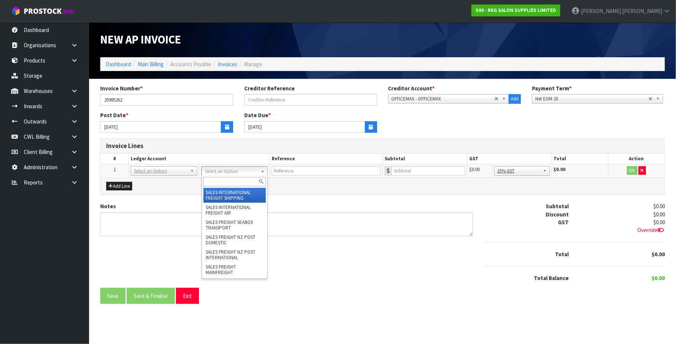
click at [231, 179] on input "text" at bounding box center [235, 181] width 63 height 9
type input "pack"
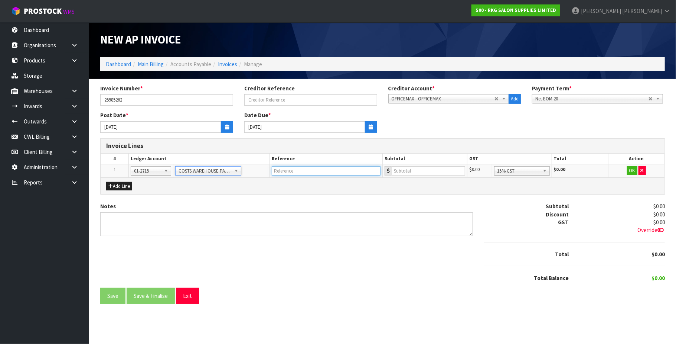
click at [300, 171] on input "text" at bounding box center [326, 170] width 109 height 9
type input "OFFICE MAX"
type input "439"
click at [633, 170] on button "OK" at bounding box center [632, 170] width 10 height 9
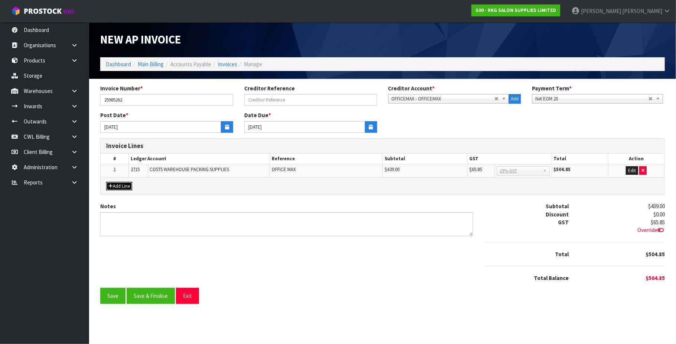
click at [116, 186] on button "Add Line" at bounding box center [119, 186] width 26 height 9
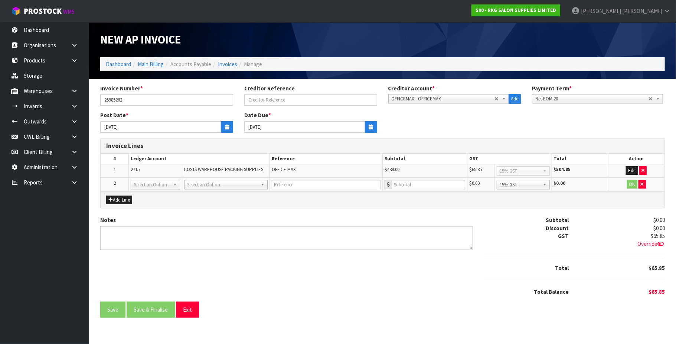
click at [200, 179] on td "SALES INTERNATIONAL FREIGHT SHIPPING SALES INTERNATIONAL FREIGHT AIR SALES FREI…" at bounding box center [226, 184] width 88 height 13
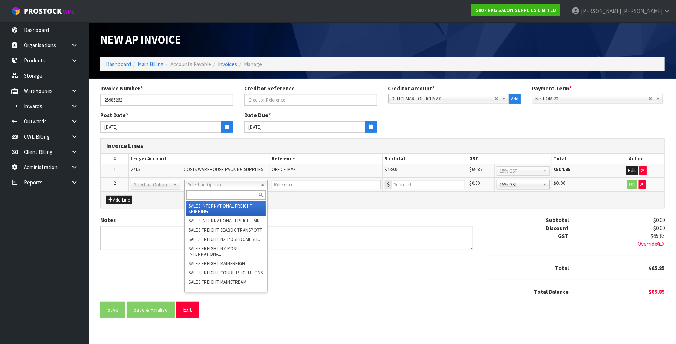
click at [194, 193] on input "text" at bounding box center [226, 194] width 80 height 9
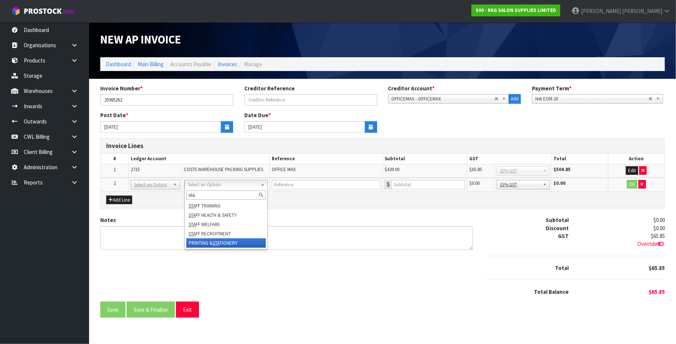
type input "sta"
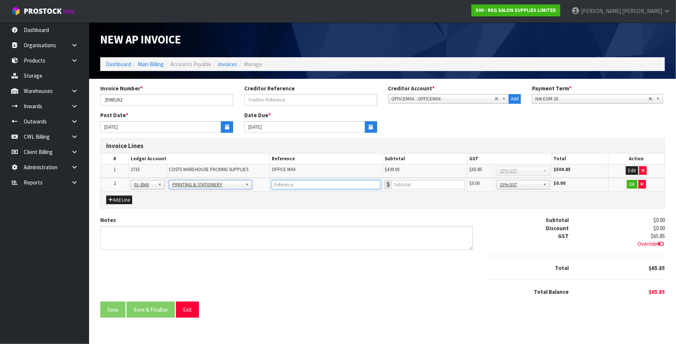
click at [302, 182] on input "text" at bounding box center [326, 184] width 109 height 9
type input "OFFICE MAX"
type input "1.56"
click at [629, 184] on button "OK" at bounding box center [632, 184] width 10 height 9
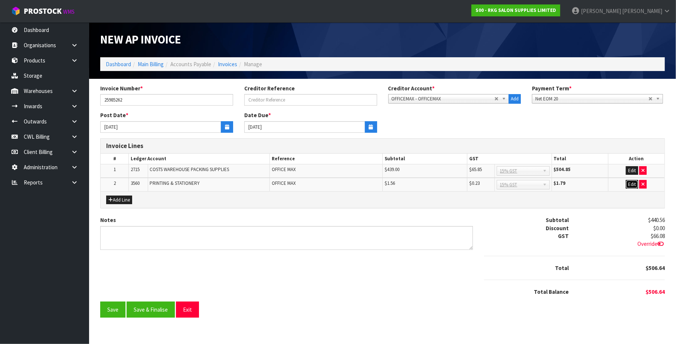
click at [629, 185] on button "Edit" at bounding box center [632, 184] width 12 height 9
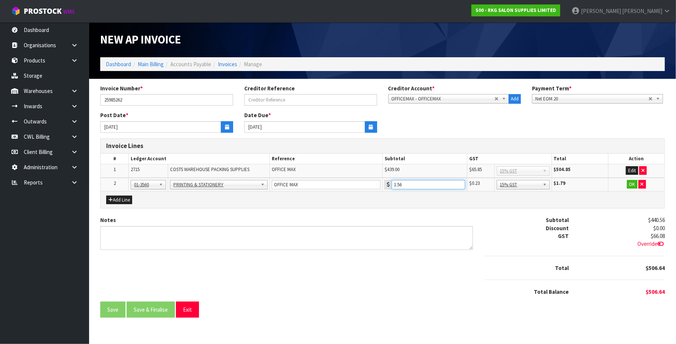
click at [412, 182] on input "1.56" at bounding box center [429, 184] width 74 height 9
type input "1"
type input "18.72"
click at [635, 184] on button "OK" at bounding box center [632, 184] width 10 height 9
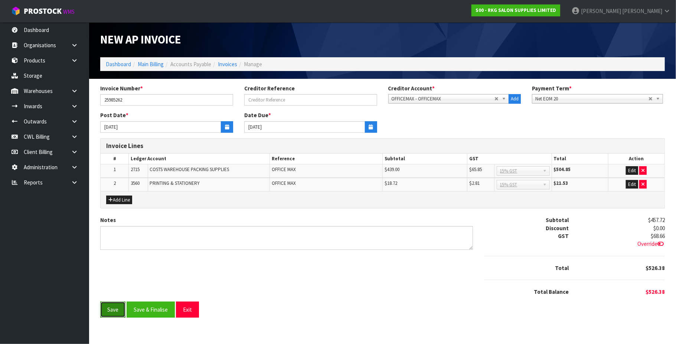
click at [113, 309] on button "Save" at bounding box center [112, 309] width 25 height 16
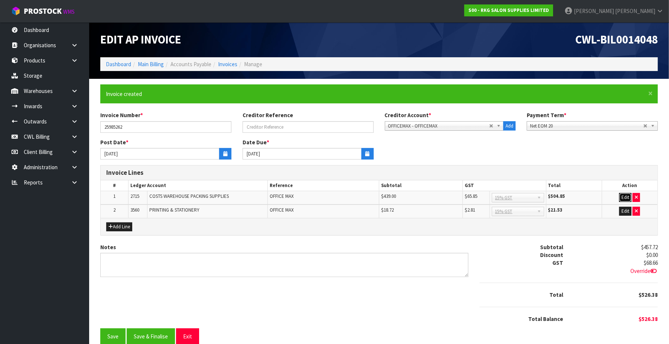
click at [626, 195] on button "Edit" at bounding box center [625, 197] width 12 height 9
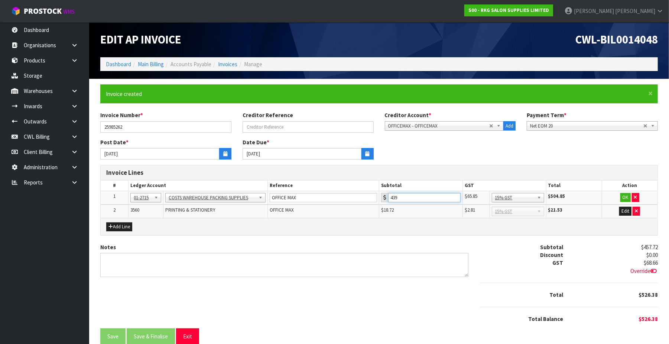
click at [402, 195] on input "439" at bounding box center [424, 197] width 72 height 9
type input "475"
click at [627, 196] on button "OK" at bounding box center [625, 197] width 10 height 9
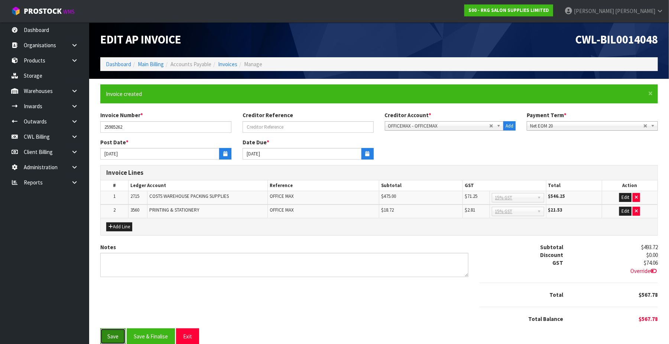
click at [111, 328] on button "Save" at bounding box center [112, 336] width 25 height 16
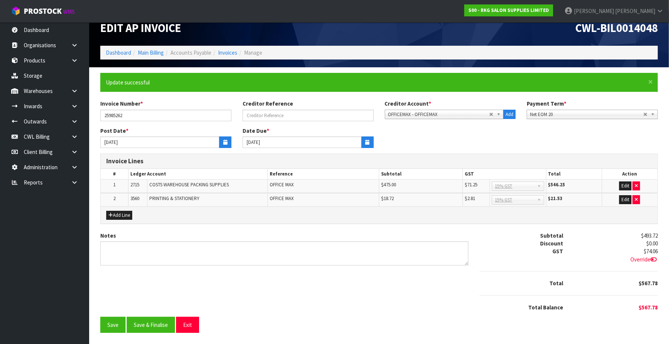
scroll to position [12, 0]
click at [624, 184] on button "Edit" at bounding box center [625, 185] width 12 height 9
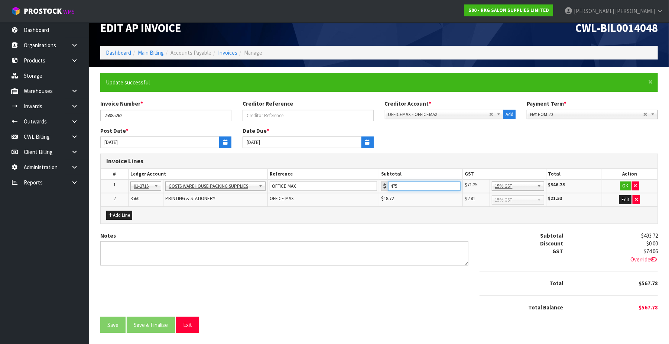
click at [418, 183] on input "475" at bounding box center [424, 185] width 72 height 9
type input "439"
click at [627, 183] on button "OK" at bounding box center [625, 185] width 10 height 9
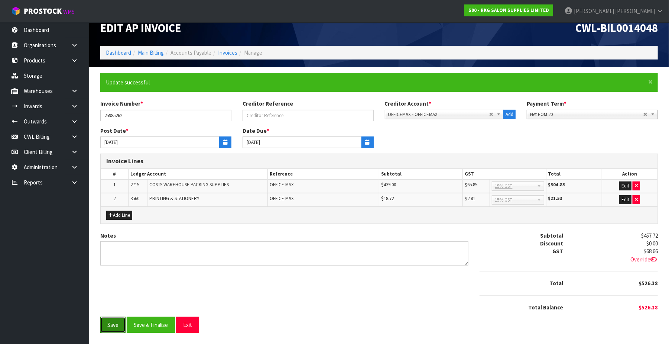
click at [110, 325] on button "Save" at bounding box center [112, 324] width 25 height 16
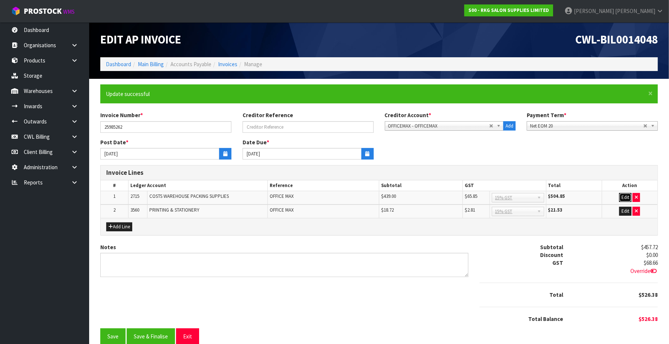
click at [624, 194] on button "Edit" at bounding box center [625, 197] width 12 height 9
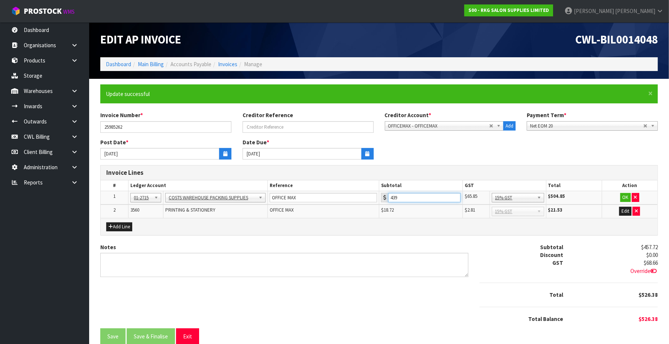
click at [441, 197] on input "439" at bounding box center [424, 197] width 72 height 9
type input "475.5"
click at [626, 197] on button "OK" at bounding box center [625, 197] width 10 height 9
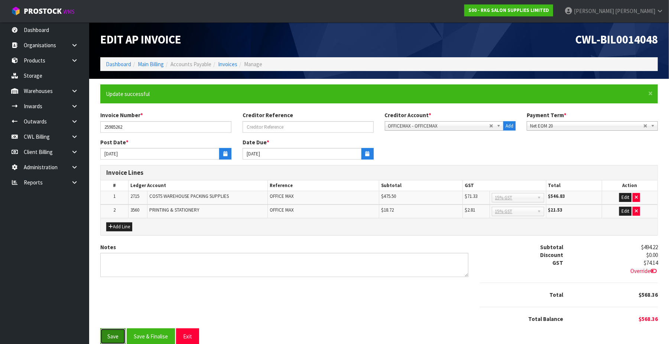
click at [109, 335] on button "Save" at bounding box center [112, 336] width 25 height 16
click at [640, 266] on div "$74.14 Override" at bounding box center [616, 267] width 95 height 16
click at [631, 269] on span "Override" at bounding box center [643, 270] width 27 height 7
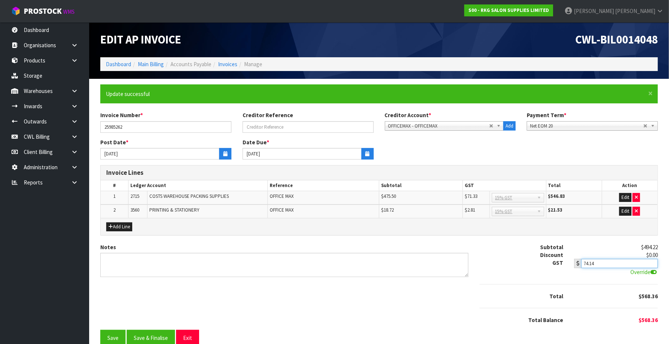
click at [617, 264] on input "74.14" at bounding box center [619, 263] width 77 height 9
type input "74.13"
click at [154, 336] on button "Save & Finalise" at bounding box center [151, 337] width 48 height 16
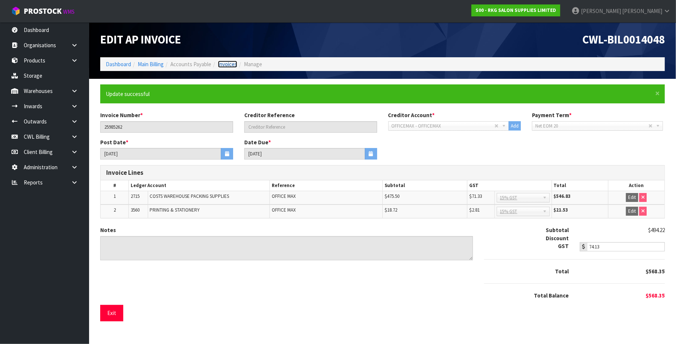
click at [232, 64] on link "Invoices" at bounding box center [227, 64] width 19 height 7
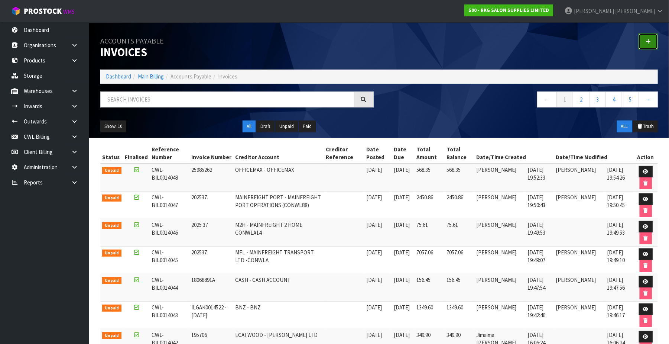
click at [645, 39] on link at bounding box center [648, 41] width 19 height 16
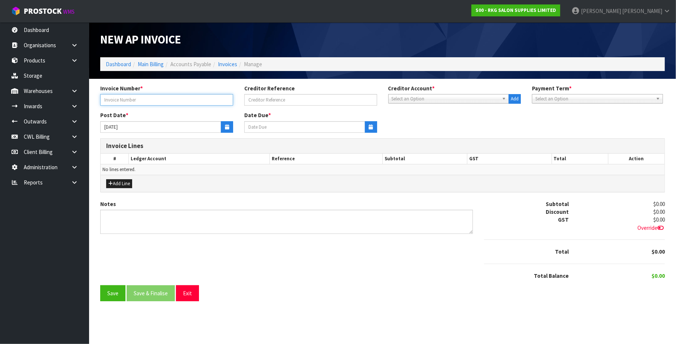
click at [158, 100] on input "text" at bounding box center [166, 100] width 133 height 12
type input "[CREDIT_CARD_NUMBER]"
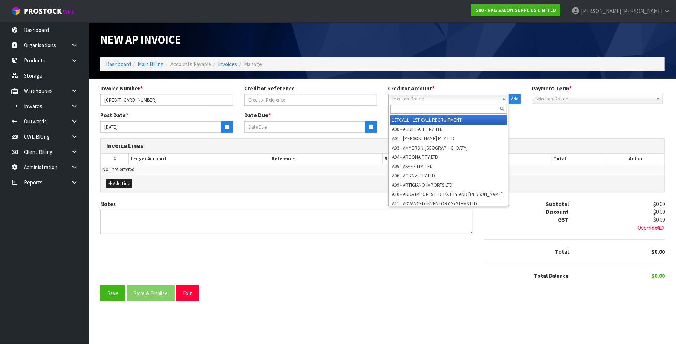
click at [420, 99] on span "Select an Option" at bounding box center [446, 98] width 108 height 9
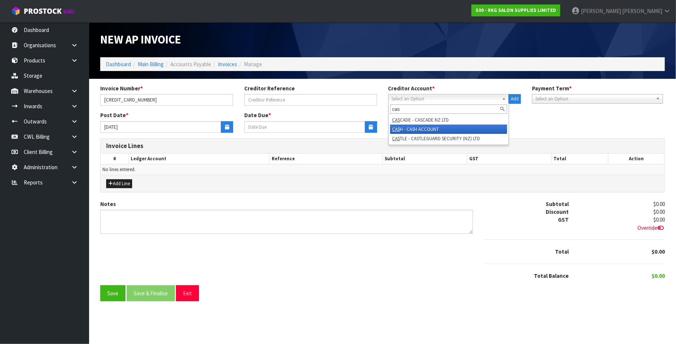
type input "cas"
click at [421, 130] on li "CAS H - CASH ACCOUNT" at bounding box center [448, 128] width 117 height 9
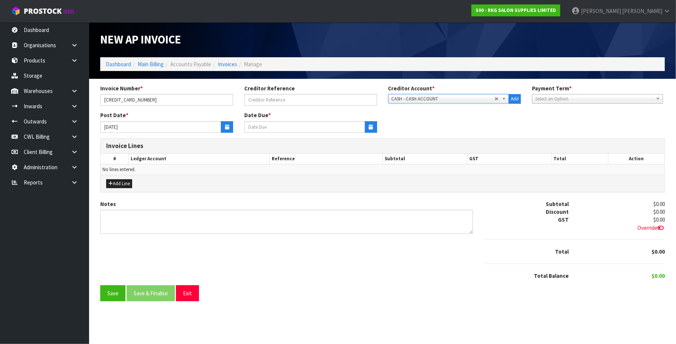
type input "[DATE]"
click at [227, 124] on icon "button" at bounding box center [227, 126] width 4 height 5
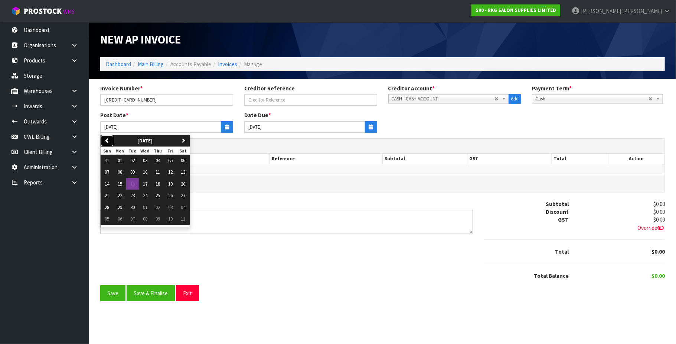
click at [106, 140] on icon "button" at bounding box center [107, 140] width 5 height 5
click at [137, 184] on button "12" at bounding box center [132, 184] width 13 height 12
type input "[DATE]"
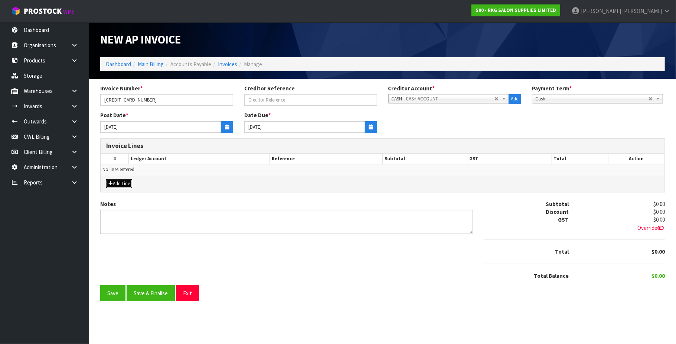
click at [126, 183] on button "Add Line" at bounding box center [119, 183] width 26 height 9
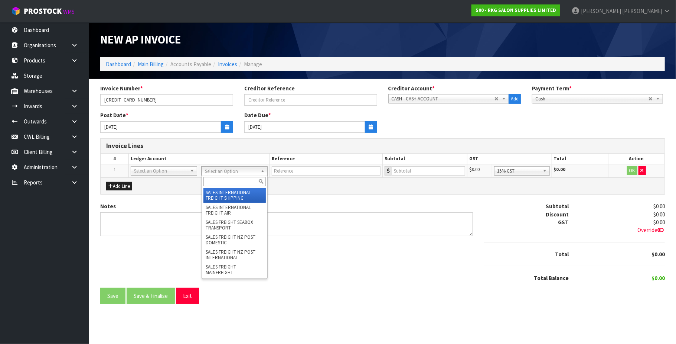
click at [214, 180] on input "text" at bounding box center [235, 181] width 63 height 9
type input "ent"
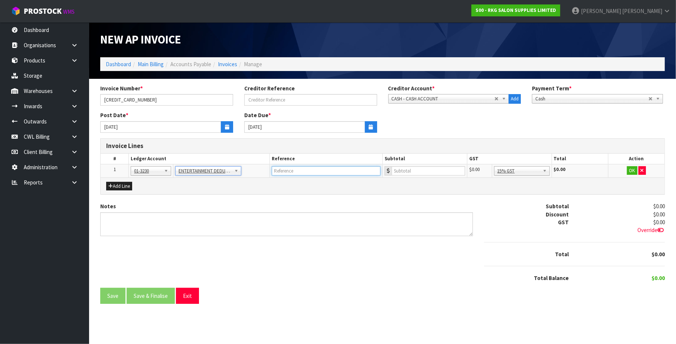
click at [296, 168] on input "text" at bounding box center [326, 170] width 109 height 9
type input "V"
type input "CHEESECAKE SHOP & KFC"
type input "84.66"
click at [630, 170] on button "OK" at bounding box center [632, 170] width 10 height 9
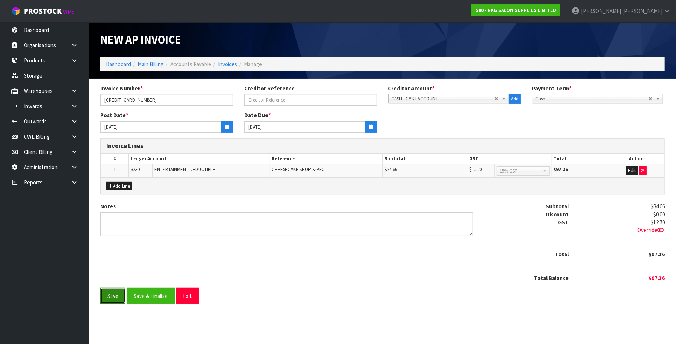
click at [109, 296] on button "Save" at bounding box center [112, 296] width 25 height 16
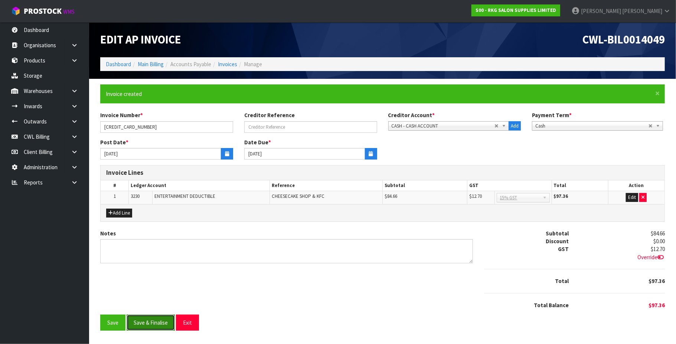
click at [140, 320] on button "Save & Finalise" at bounding box center [151, 322] width 48 height 16
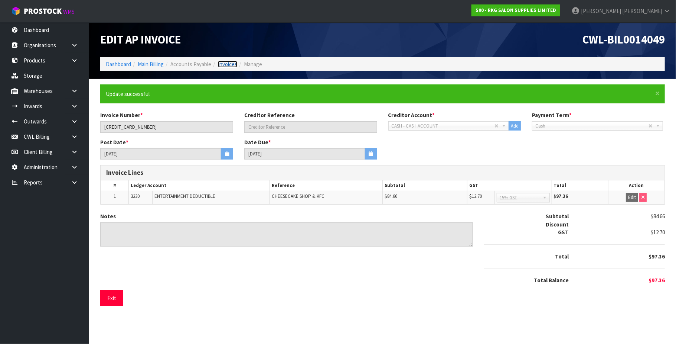
click at [228, 63] on link "Invoices" at bounding box center [227, 64] width 19 height 7
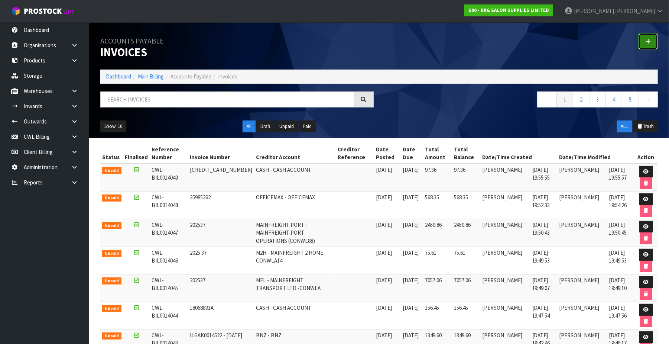
click at [652, 42] on link at bounding box center [648, 41] width 19 height 16
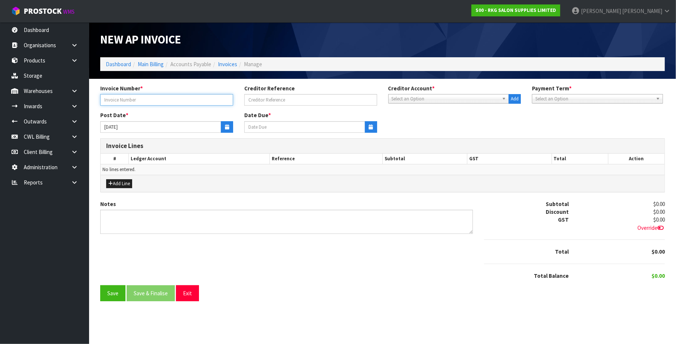
click at [158, 103] on input "text" at bounding box center [166, 100] width 133 height 12
type input "[DATE]"
click at [421, 100] on span "Select an Option" at bounding box center [446, 98] width 108 height 9
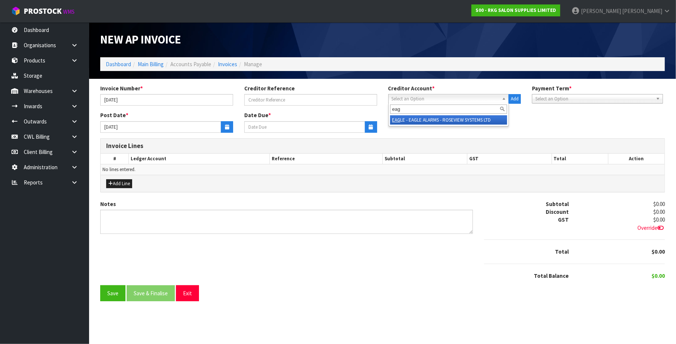
type input "eag"
click at [447, 120] on li "EAG LE - EAGLE ALARMS - ROSEVIEW SYSTEMS LTD" at bounding box center [448, 119] width 117 height 9
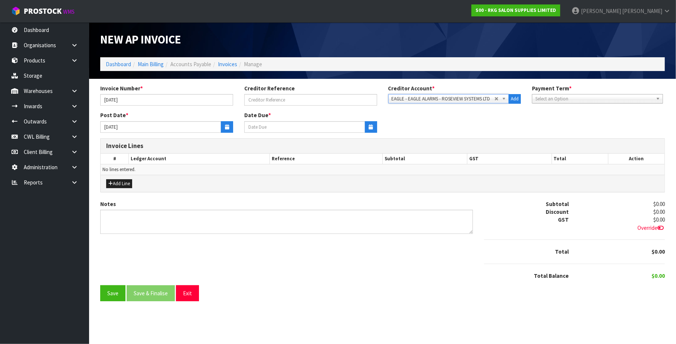
type input "[DATE]"
click at [218, 130] on input "[DATE]" at bounding box center [160, 127] width 121 height 12
click at [229, 127] on icon "button" at bounding box center [227, 126] width 4 height 5
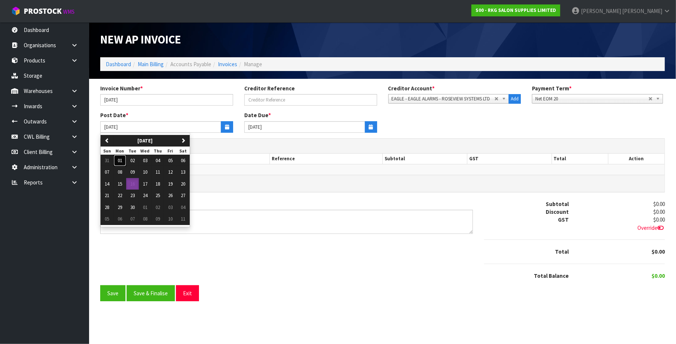
click at [120, 159] on span "01" at bounding box center [120, 160] width 4 height 6
type input "[DATE]"
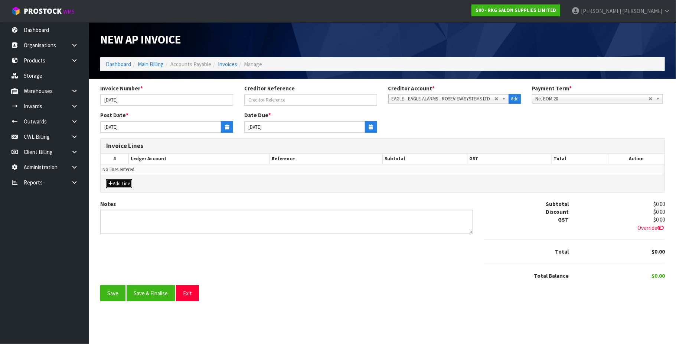
click at [126, 184] on button "Add Line" at bounding box center [119, 183] width 26 height 9
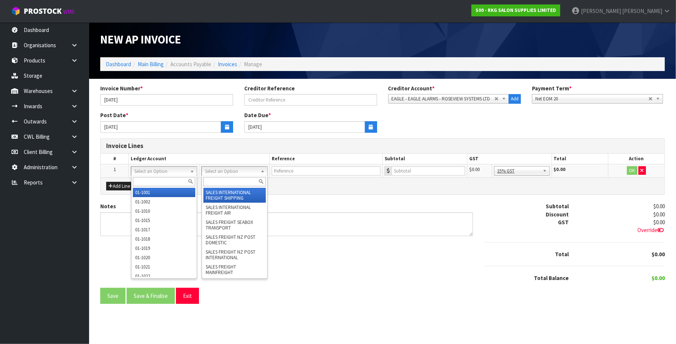
click at [226, 179] on input "text" at bounding box center [235, 181] width 63 height 9
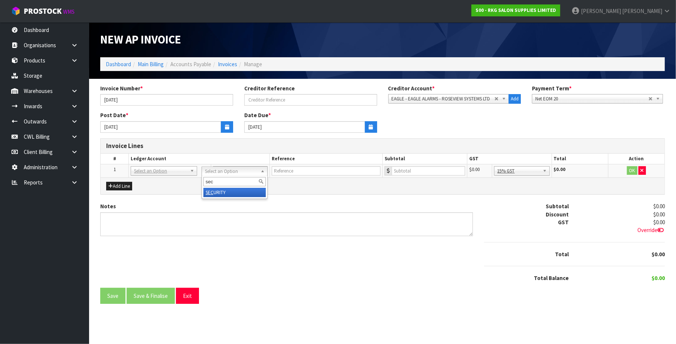
type input "sec"
click at [293, 174] on input "text" at bounding box center [326, 170] width 109 height 9
type input "EAGLE"
click at [444, 173] on input "number" at bounding box center [429, 170] width 74 height 9
type input "76"
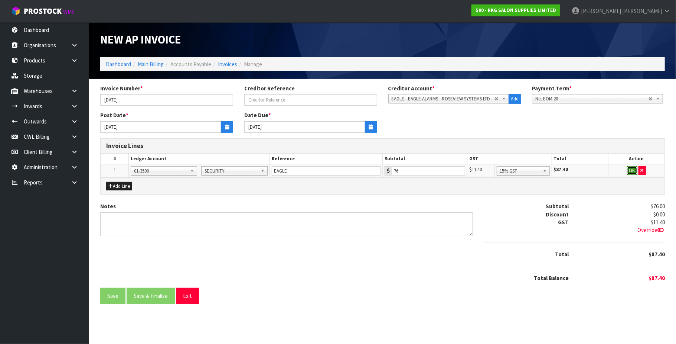
click at [630, 169] on button "OK" at bounding box center [632, 170] width 10 height 9
click at [126, 186] on button "Add Line" at bounding box center [119, 186] width 26 height 9
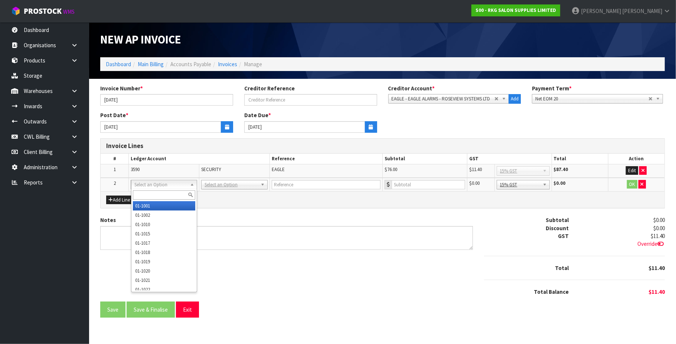
click at [150, 192] on input "text" at bounding box center [164, 194] width 63 height 9
type input "9540"
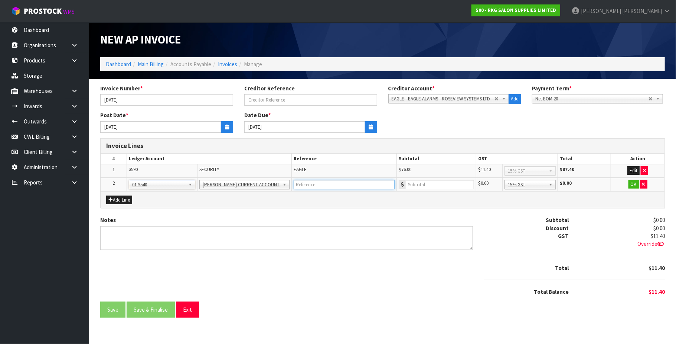
click at [308, 183] on input "text" at bounding box center [344, 184] width 101 height 9
click at [453, 187] on input "number" at bounding box center [440, 184] width 68 height 9
type input "25"
click at [341, 181] on input "text" at bounding box center [344, 184] width 101 height 9
type input "EAGLE - 11B LAINGS"
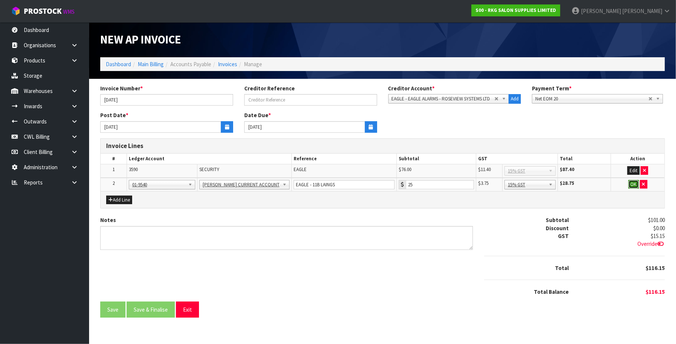
click at [632, 184] on button "OK" at bounding box center [634, 184] width 10 height 9
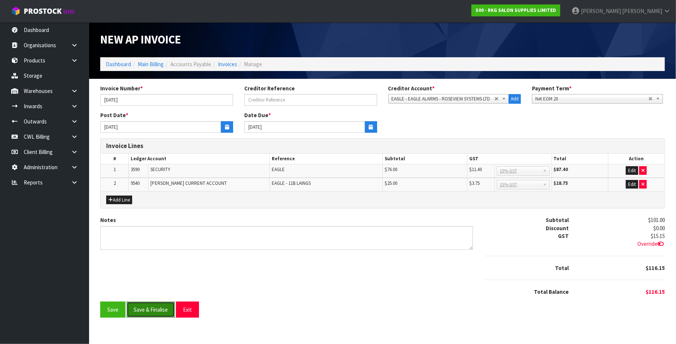
click at [156, 311] on button "Save & Finalise" at bounding box center [151, 309] width 48 height 16
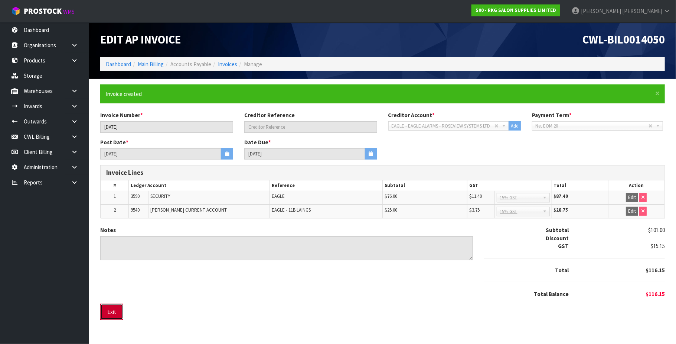
click at [116, 313] on button "Exit" at bounding box center [111, 311] width 23 height 16
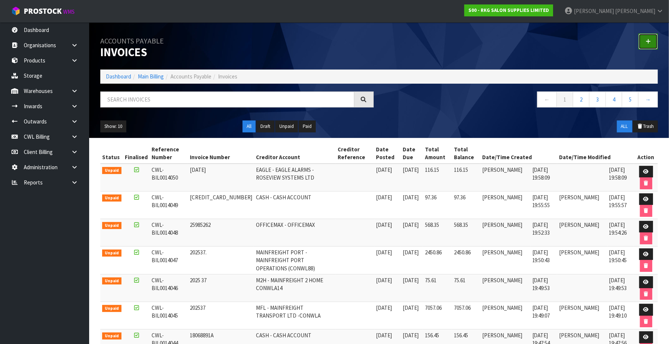
click at [644, 41] on link at bounding box center [648, 41] width 19 height 16
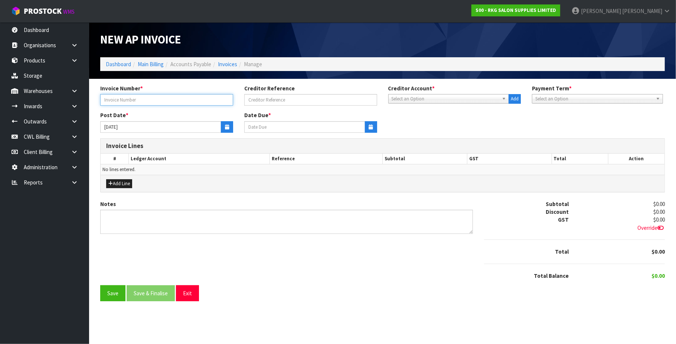
click at [174, 100] on input "text" at bounding box center [166, 100] width 133 height 12
type input "[DATE]"
click at [400, 98] on span "Select an Option" at bounding box center [446, 98] width 108 height 9
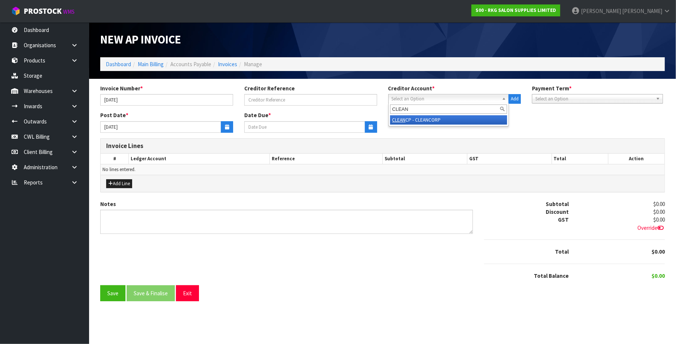
type input "CLEAN"
click at [418, 117] on li "CLEAN CP - CLEANCORP" at bounding box center [448, 119] width 117 height 9
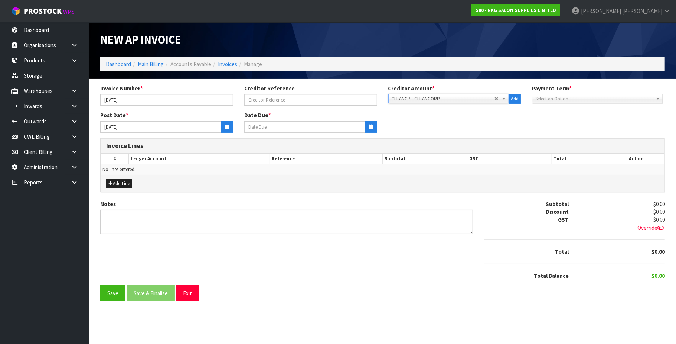
type input "[DATE]"
click at [221, 126] on button "button" at bounding box center [227, 127] width 12 height 12
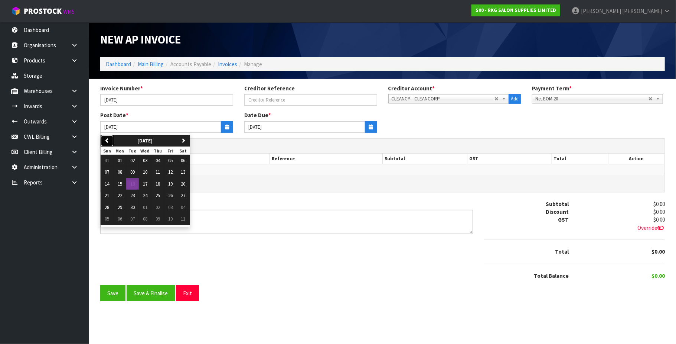
click at [109, 140] on button "previous" at bounding box center [107, 141] width 13 height 12
click at [186, 139] on icon "button" at bounding box center [183, 140] width 5 height 5
click at [120, 161] on span "01" at bounding box center [120, 160] width 4 height 6
type input "[DATE]"
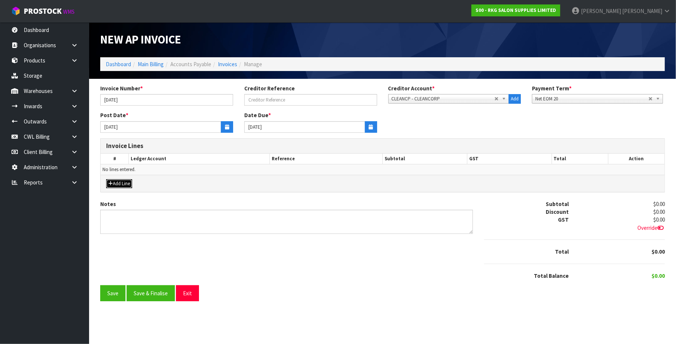
click at [117, 184] on button "Add Line" at bounding box center [119, 183] width 26 height 9
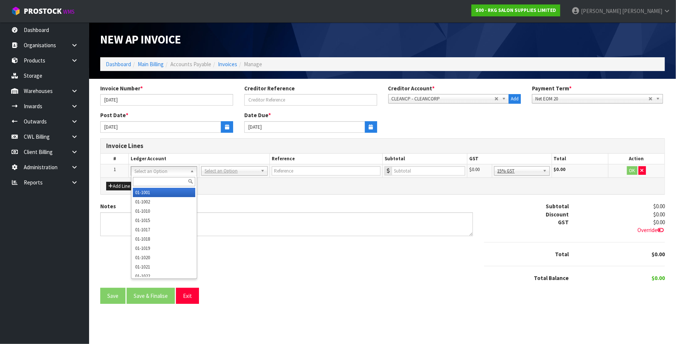
click at [148, 179] on input "text" at bounding box center [164, 181] width 63 height 9
type input "3555"
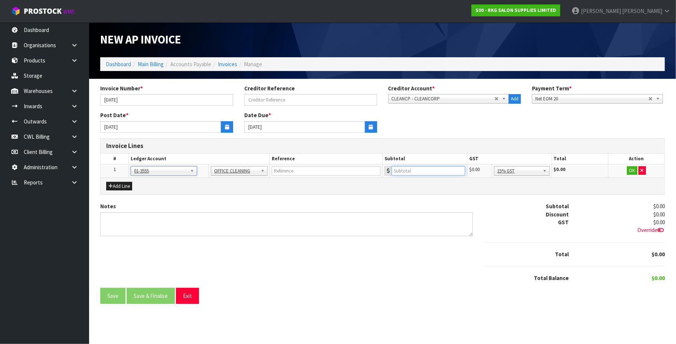
click at [413, 173] on input "number" at bounding box center [429, 170] width 74 height 9
type input "1150"
click at [628, 170] on button "OK" at bounding box center [632, 170] width 10 height 9
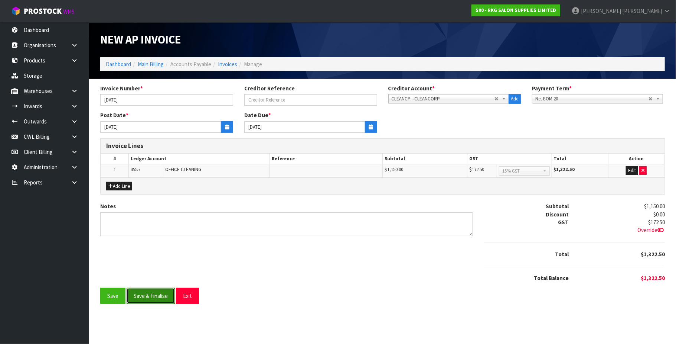
click at [149, 296] on button "Save & Finalise" at bounding box center [151, 296] width 48 height 16
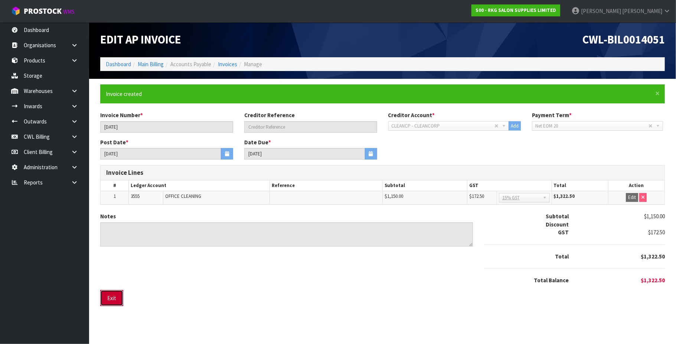
click at [115, 296] on button "Exit" at bounding box center [111, 298] width 23 height 16
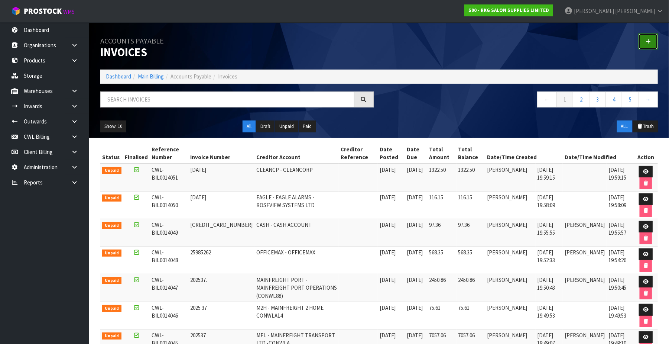
click at [655, 40] on link at bounding box center [648, 41] width 19 height 16
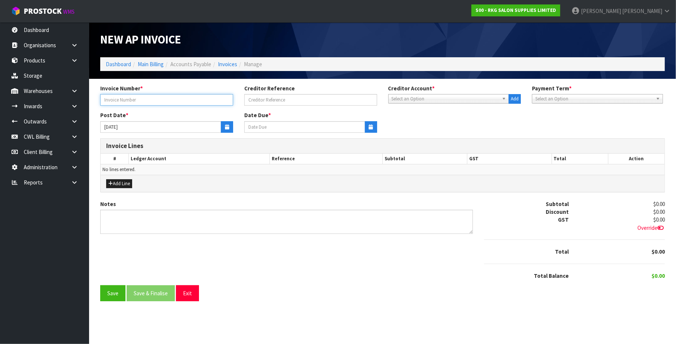
click at [169, 103] on input "text" at bounding box center [166, 100] width 133 height 12
type input "[DATE]"
click at [434, 97] on span "Select an Option" at bounding box center [446, 98] width 108 height 9
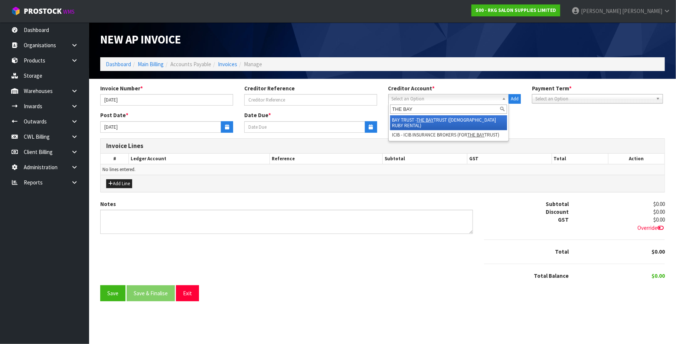
type input "THE BAY"
click at [445, 120] on li "BAY TRUST - THE BAY TRUST ([DEMOGRAPHIC_DATA] RUBY RENTAL)" at bounding box center [448, 122] width 117 height 15
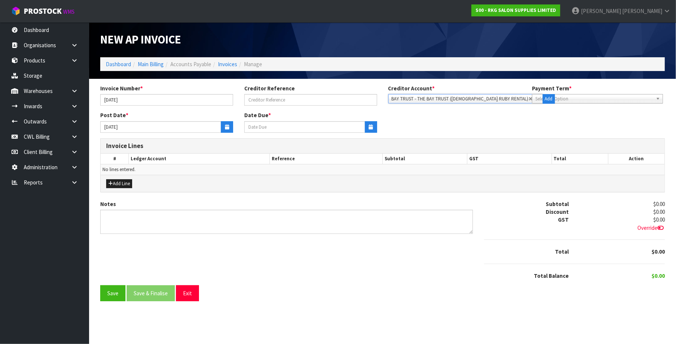
type input "[DATE]"
click at [227, 124] on icon "button" at bounding box center [227, 126] width 4 height 5
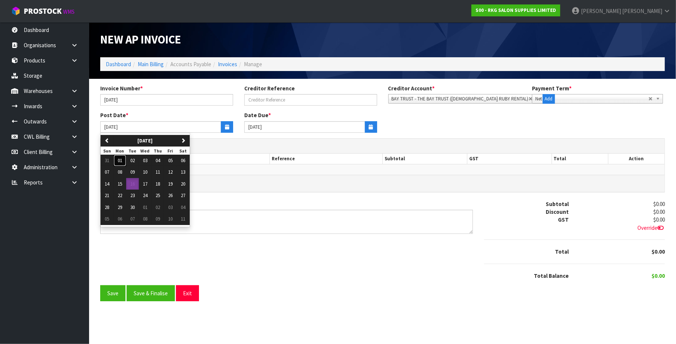
click at [121, 158] on span "01" at bounding box center [120, 160] width 4 height 6
type input "[DATE]"
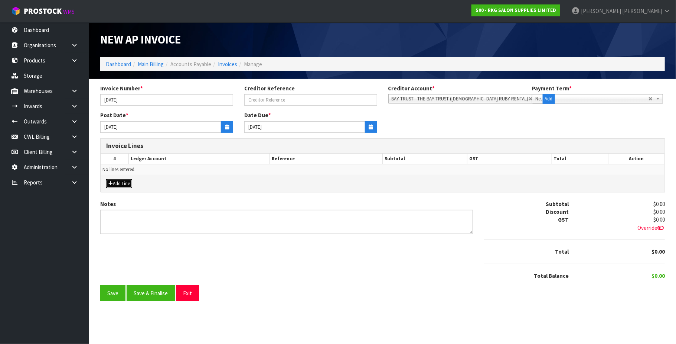
click at [122, 185] on button "Add Line" at bounding box center [119, 183] width 26 height 9
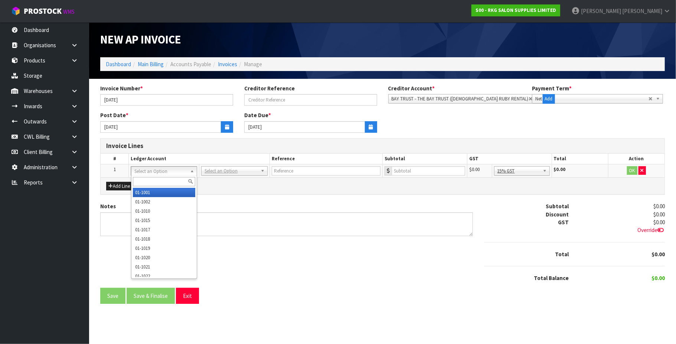
click at [147, 178] on input "text" at bounding box center [164, 181] width 63 height 9
type input "3510"
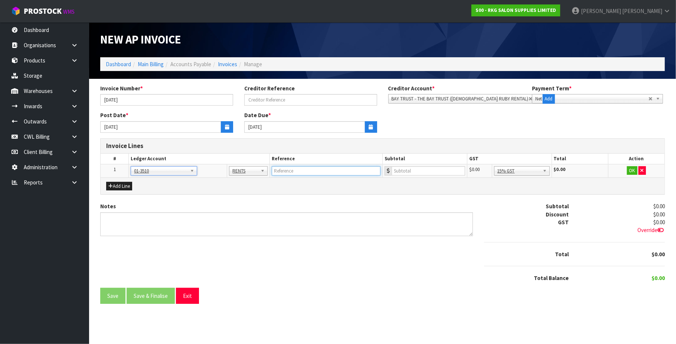
click at [305, 173] on input "text" at bounding box center [326, 170] width 109 height 9
type input "THE BAY TRUST"
type input "37270.92"
click at [629, 170] on button "OK" at bounding box center [632, 170] width 10 height 9
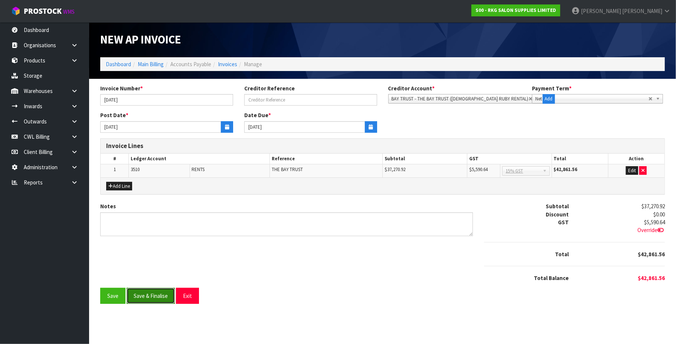
click at [149, 299] on button "Save & Finalise" at bounding box center [151, 296] width 48 height 16
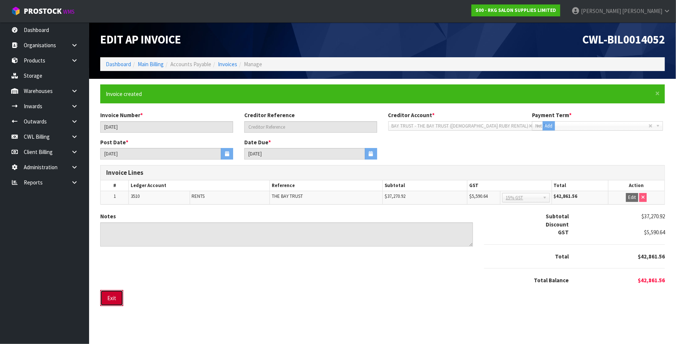
click at [107, 299] on button "Exit" at bounding box center [111, 298] width 23 height 16
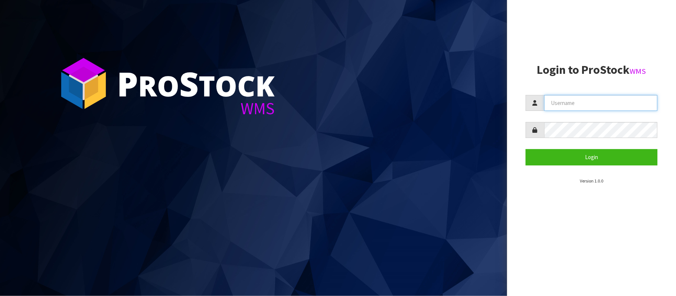
click at [584, 100] on input "text" at bounding box center [601, 103] width 113 height 16
type input "[PERSON_NAME][EMAIL_ADDRESS][DOMAIN_NAME]"
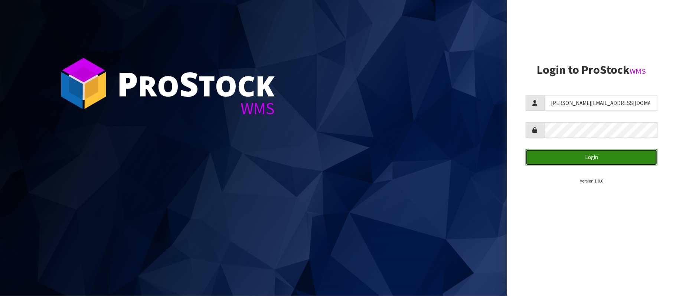
click at [600, 159] on button "Login" at bounding box center [592, 157] width 132 height 16
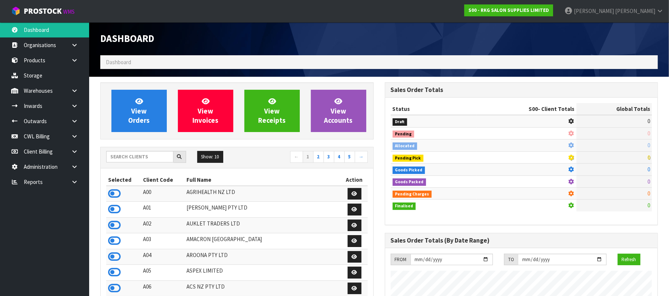
scroll to position [565, 285]
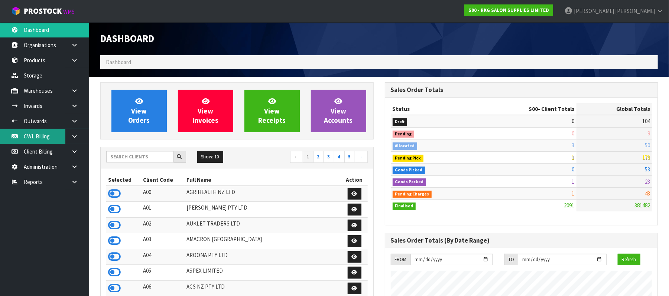
click at [38, 136] on link "CWL Billing" at bounding box center [44, 136] width 89 height 15
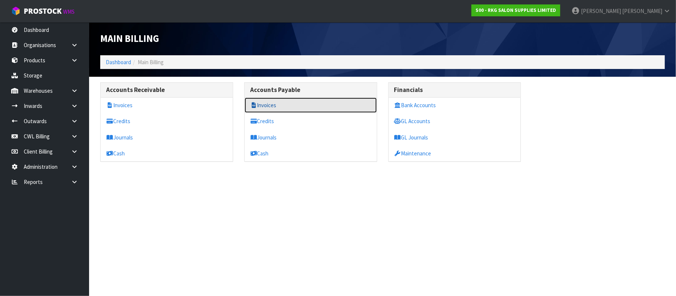
click at [274, 106] on link "Invoices" at bounding box center [311, 105] width 132 height 15
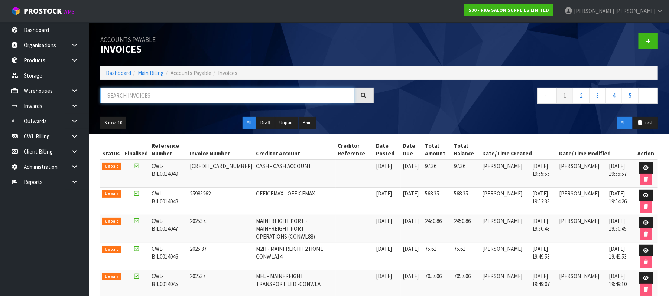
click at [195, 94] on input "text" at bounding box center [227, 96] width 254 height 16
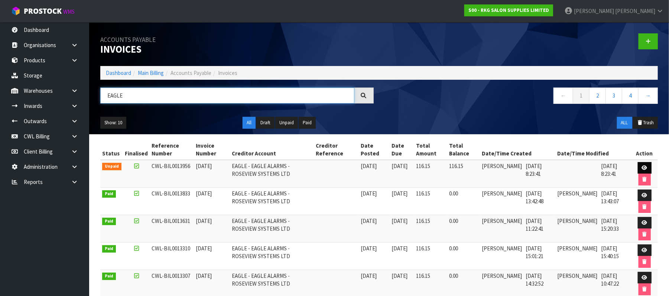
type input "EAGLE"
click at [646, 168] on icon at bounding box center [645, 168] width 6 height 5
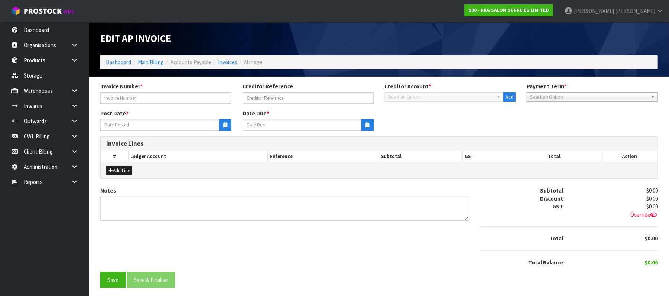
type input "AUGUST2025"
type input "[DATE]"
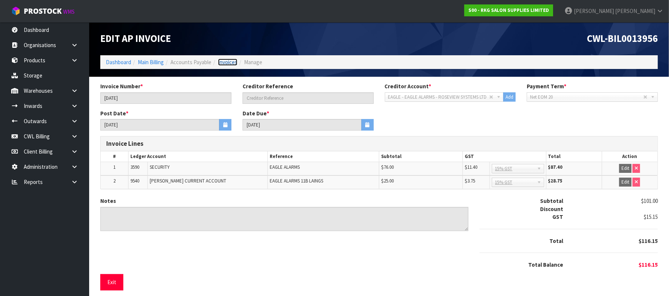
click at [225, 63] on link "Invoices" at bounding box center [227, 62] width 19 height 7
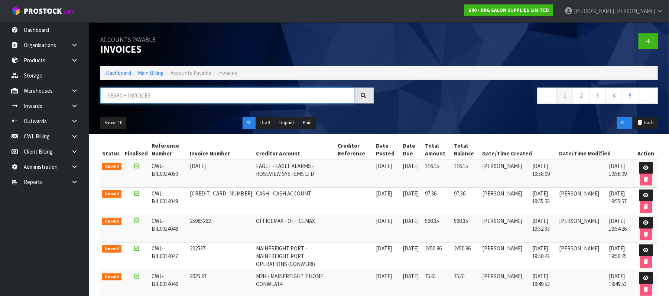
click at [165, 91] on input "text" at bounding box center [227, 96] width 254 height 16
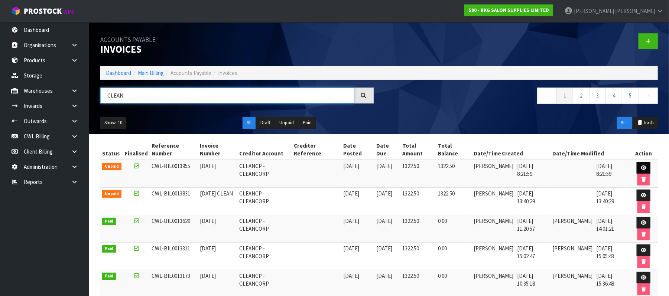
type input "CLEAN"
click at [646, 166] on link at bounding box center [644, 168] width 14 height 12
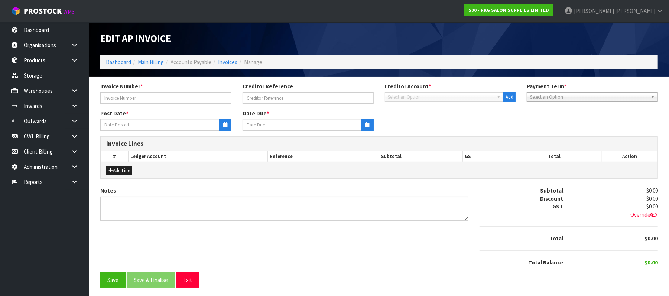
type input "AUGUST 25"
type input "[DATE]"
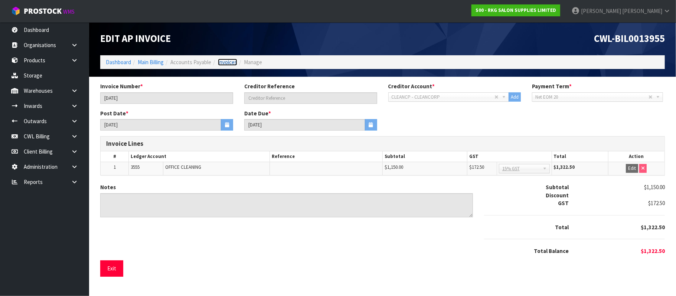
click at [226, 61] on link "Invoices" at bounding box center [227, 62] width 19 height 7
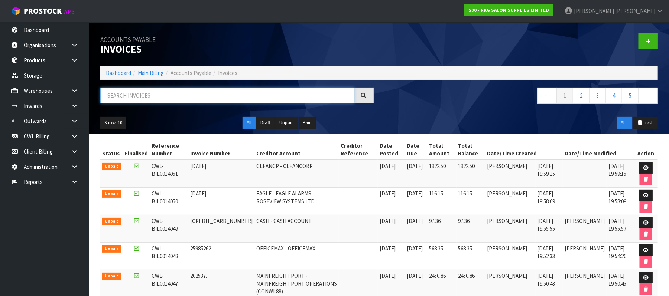
click at [153, 95] on input "text" at bounding box center [227, 96] width 254 height 16
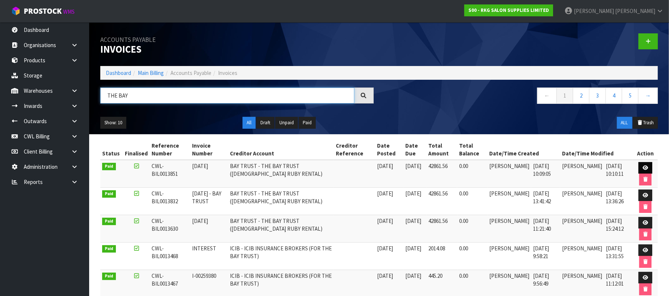
type input "THE BAY"
click at [646, 168] on icon at bounding box center [646, 168] width 6 height 5
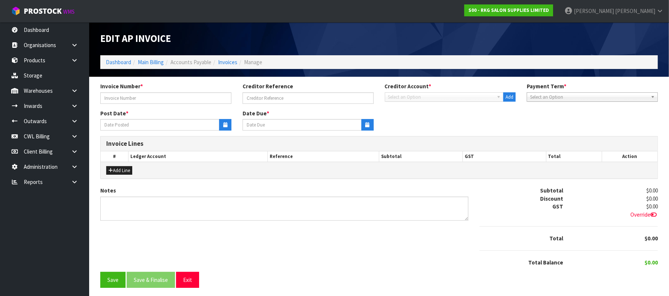
type input "AUG 25"
type input "01/07/2025"
type input "08/07/2025"
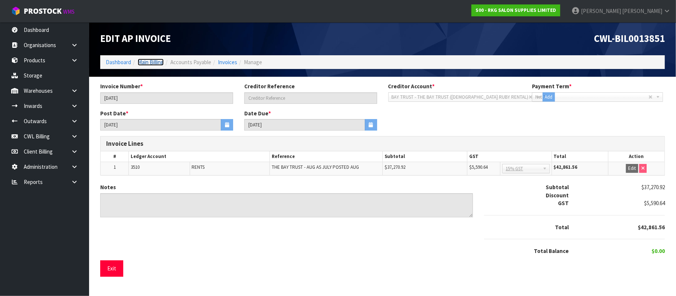
click at [152, 60] on link "Main Billing" at bounding box center [151, 62] width 26 height 7
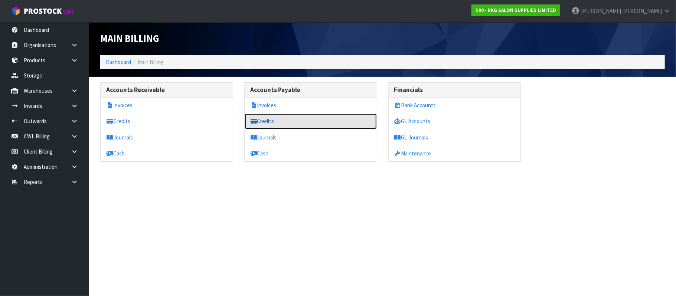
click at [277, 123] on link "Credits" at bounding box center [311, 121] width 132 height 15
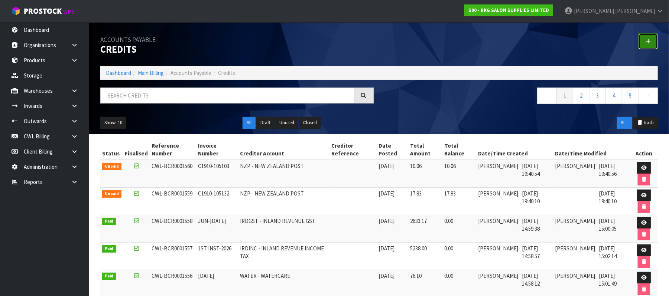
click at [650, 41] on icon at bounding box center [648, 42] width 5 height 6
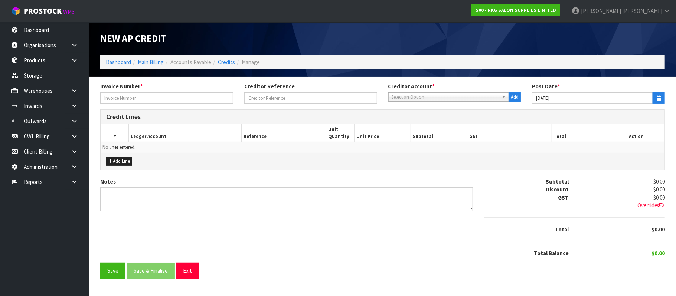
click at [179, 91] on div "Invoice Number *" at bounding box center [167, 92] width 144 height 21
click at [155, 101] on input "text" at bounding box center [166, 98] width 133 height 12
type input "C1910-105154"
click at [397, 100] on span "Select an Option" at bounding box center [446, 97] width 108 height 9
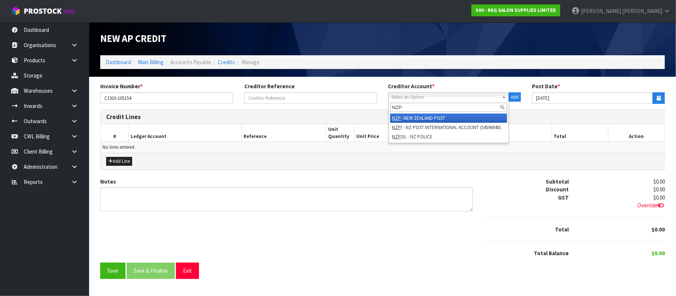
type input "NZP"
click at [423, 118] on li "NZP - NEW ZEALAND POST" at bounding box center [448, 118] width 117 height 9
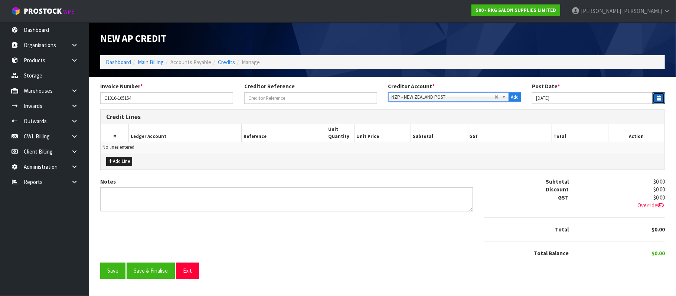
drag, startPoint x: 660, startPoint y: 96, endPoint x: 651, endPoint y: 94, distance: 9.8
click at [659, 96] on icon "button" at bounding box center [659, 98] width 4 height 5
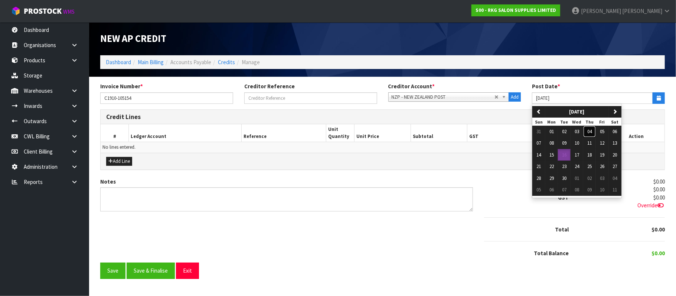
click at [591, 131] on span "04" at bounding box center [590, 132] width 4 height 6
type input "[DATE]"
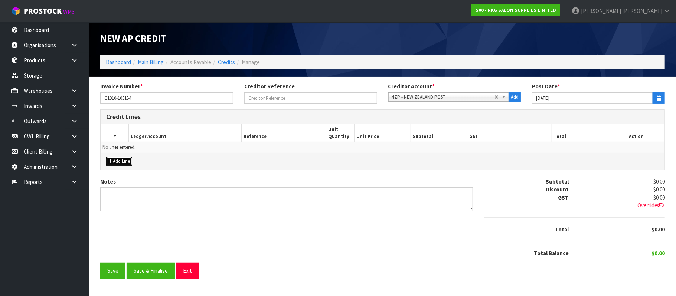
click at [128, 159] on button "Add Line" at bounding box center [119, 161] width 26 height 9
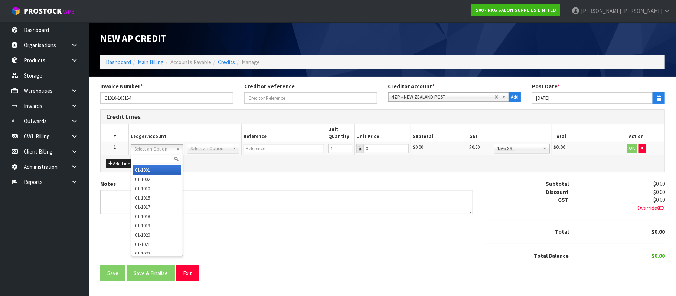
click at [143, 158] on input "text" at bounding box center [157, 159] width 49 height 9
type input "2503"
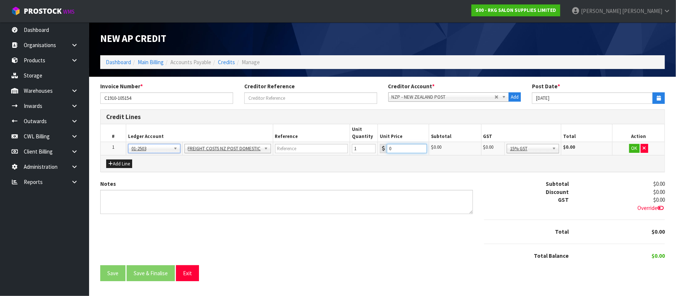
click at [392, 150] on input "0" at bounding box center [407, 148] width 40 height 9
type input "10.5"
click at [632, 149] on button "OK" at bounding box center [635, 148] width 10 height 9
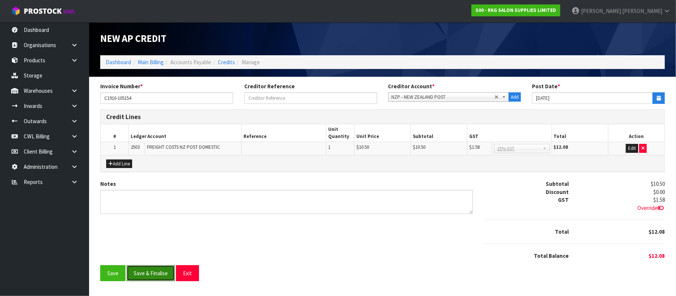
click at [153, 274] on button "Save & Finalise" at bounding box center [151, 274] width 48 height 16
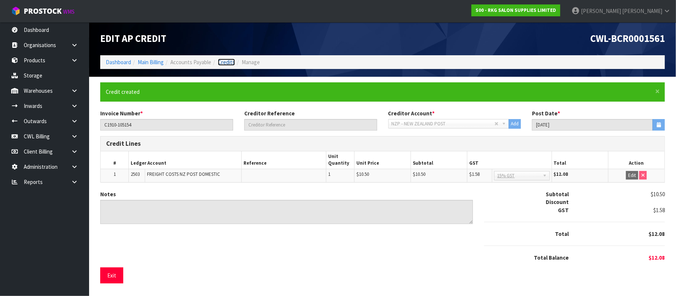
click at [228, 61] on link "Credits" at bounding box center [226, 62] width 17 height 7
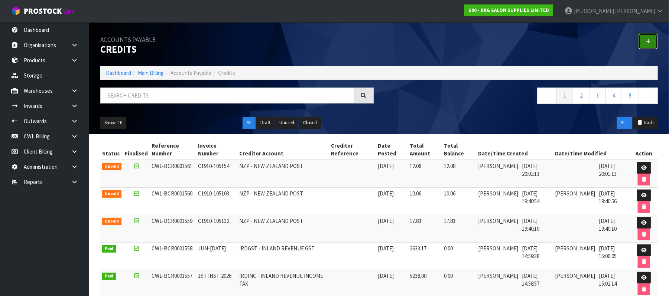
drag, startPoint x: 654, startPoint y: 37, endPoint x: 555, endPoint y: 45, distance: 99.2
click at [653, 37] on link at bounding box center [648, 41] width 19 height 16
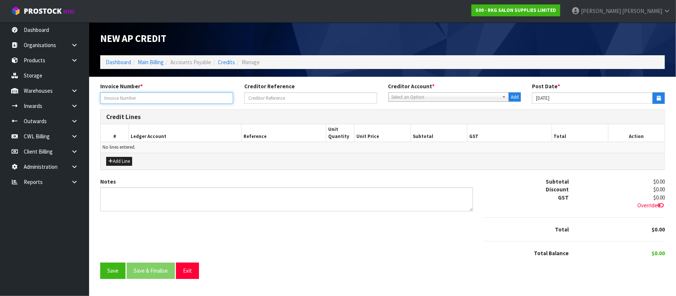
click at [152, 96] on input "text" at bounding box center [166, 98] width 133 height 12
type input "C1910-105168"
click at [403, 93] on span "Select an Option" at bounding box center [446, 97] width 108 height 9
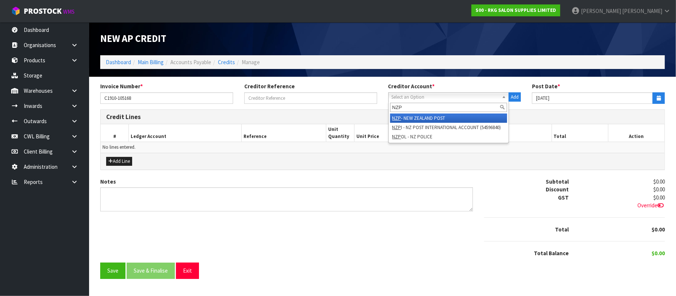
type input "NZP"
click at [430, 117] on li "NZP - NEW ZEALAND POST" at bounding box center [448, 118] width 117 height 9
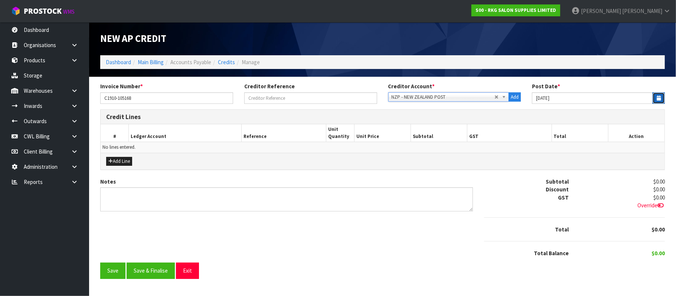
click at [656, 94] on button "button" at bounding box center [659, 98] width 12 height 12
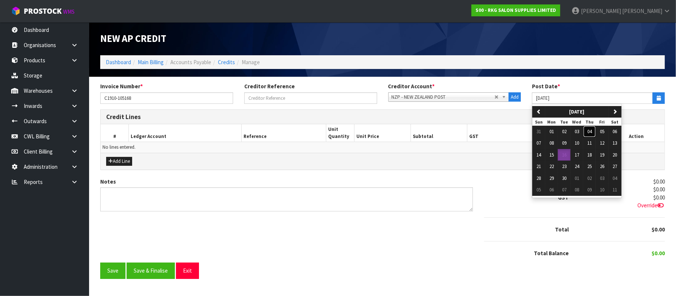
drag, startPoint x: 592, startPoint y: 133, endPoint x: 455, endPoint y: 139, distance: 137.6
click at [592, 133] on span "04" at bounding box center [590, 132] width 4 height 6
type input "[DATE]"
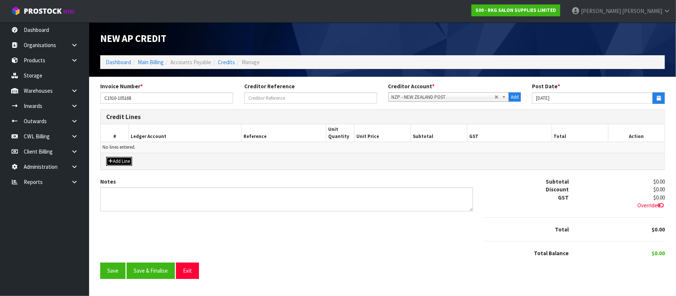
click at [120, 160] on button "Add Line" at bounding box center [119, 161] width 26 height 9
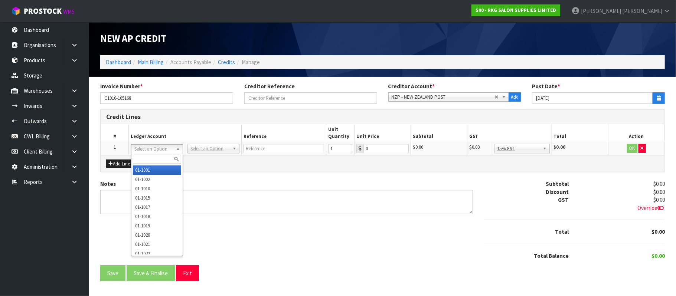
click at [146, 158] on input "text" at bounding box center [157, 159] width 49 height 9
type input "2503"
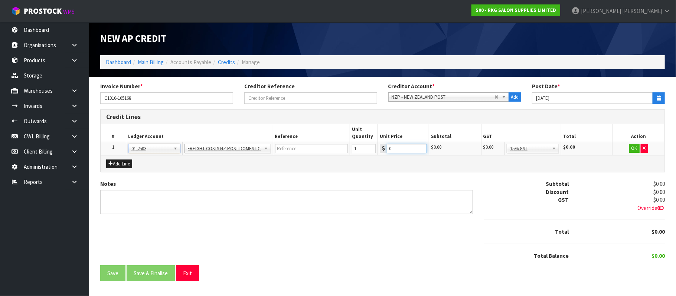
click at [403, 148] on input "0" at bounding box center [407, 148] width 40 height 9
type input "8.83"
click at [633, 152] on button "OK" at bounding box center [635, 148] width 10 height 9
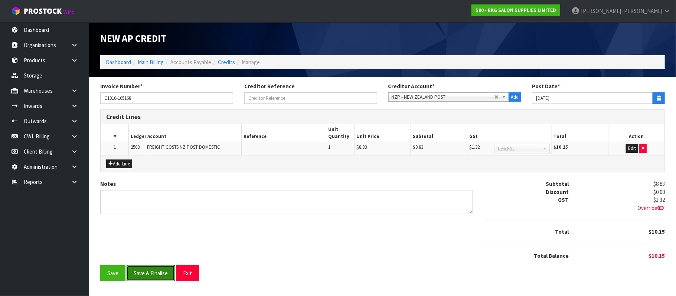
click at [140, 278] on button "Save & Finalise" at bounding box center [151, 274] width 48 height 16
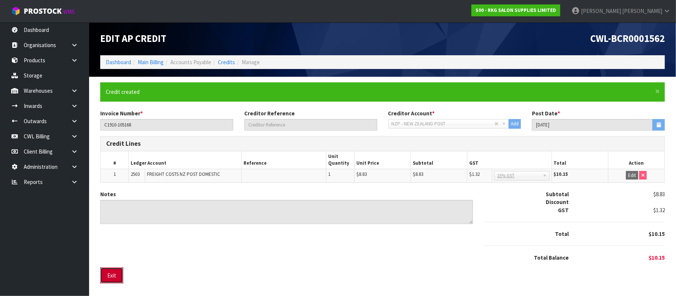
click at [111, 279] on button "Exit" at bounding box center [111, 276] width 23 height 16
